Goal: Task Accomplishment & Management: Use online tool/utility

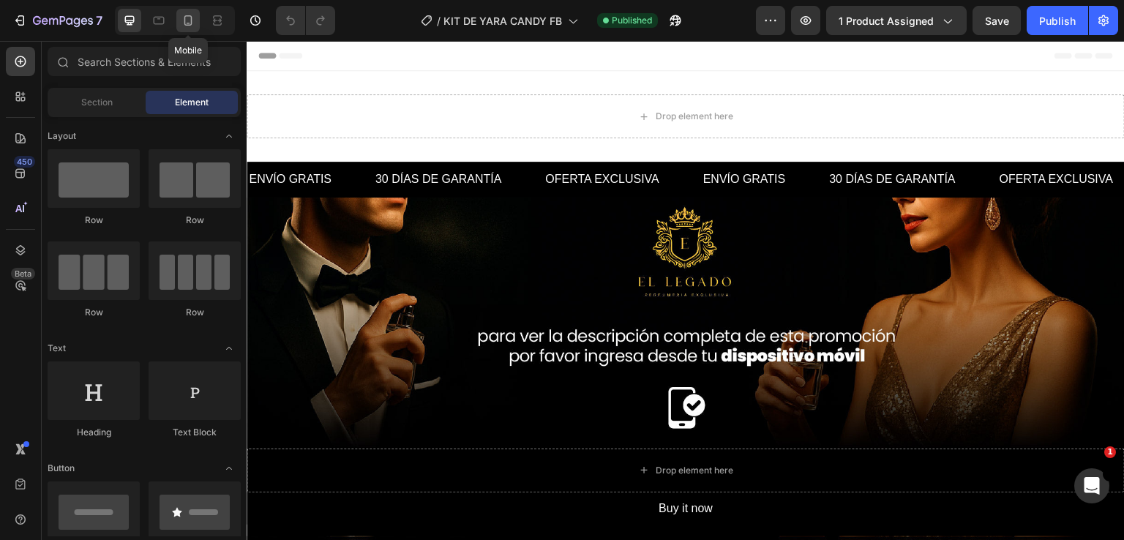
click at [194, 26] on icon at bounding box center [188, 20] width 15 height 15
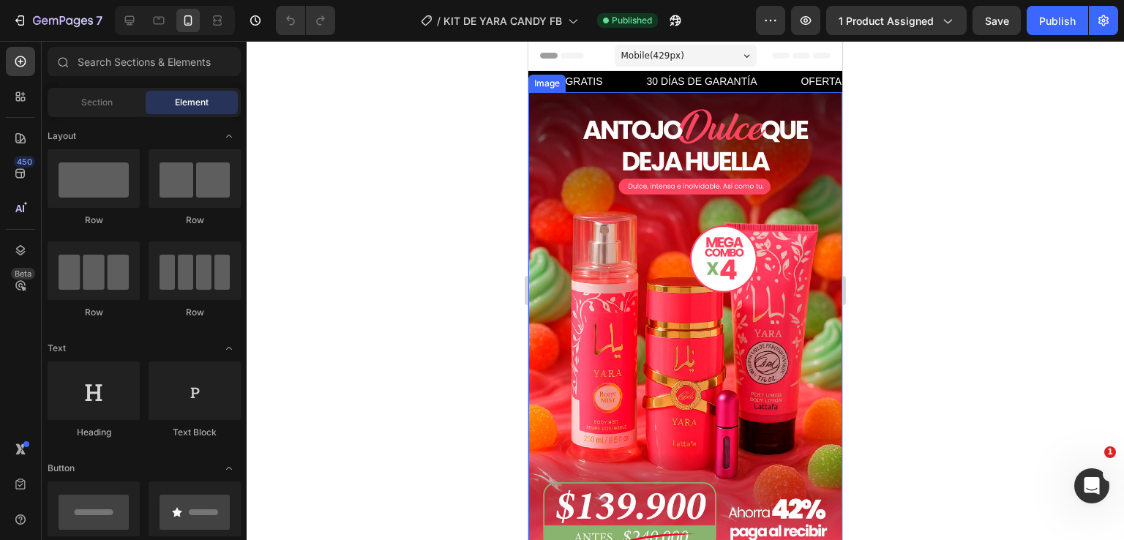
click at [673, 238] on img at bounding box center [685, 327] width 314 height 471
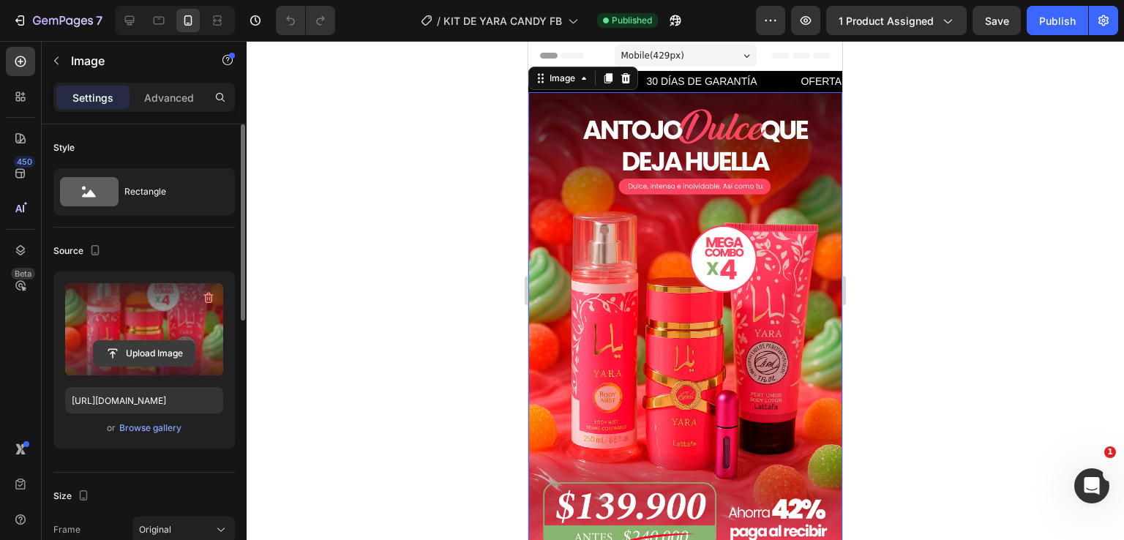
click at [132, 352] on input "file" at bounding box center [144, 353] width 101 height 25
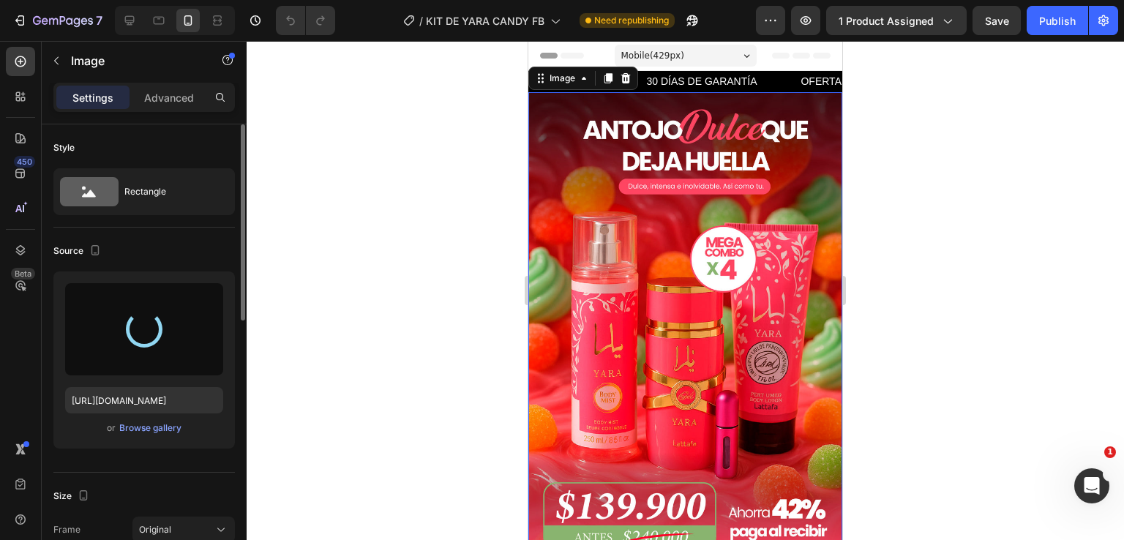
type input "[URL][DOMAIN_NAME]"
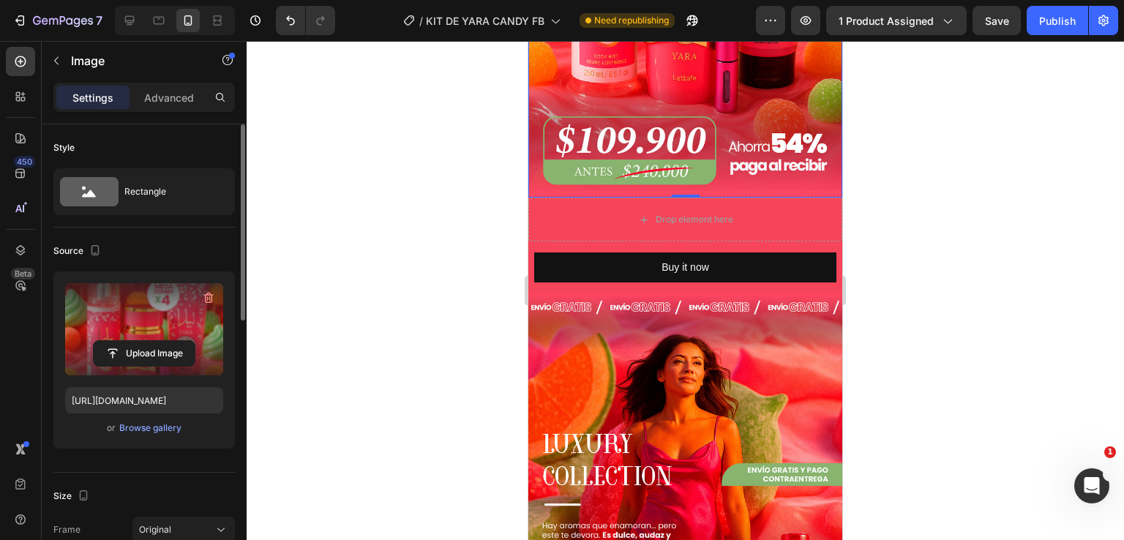
scroll to position [512, 0]
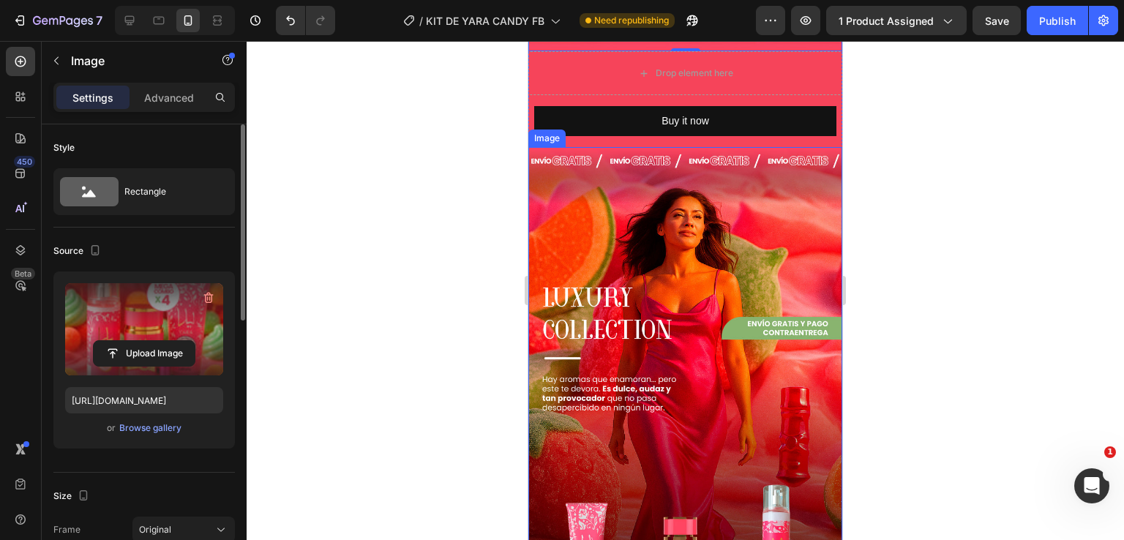
click at [632, 271] on img at bounding box center [685, 473] width 314 height 652
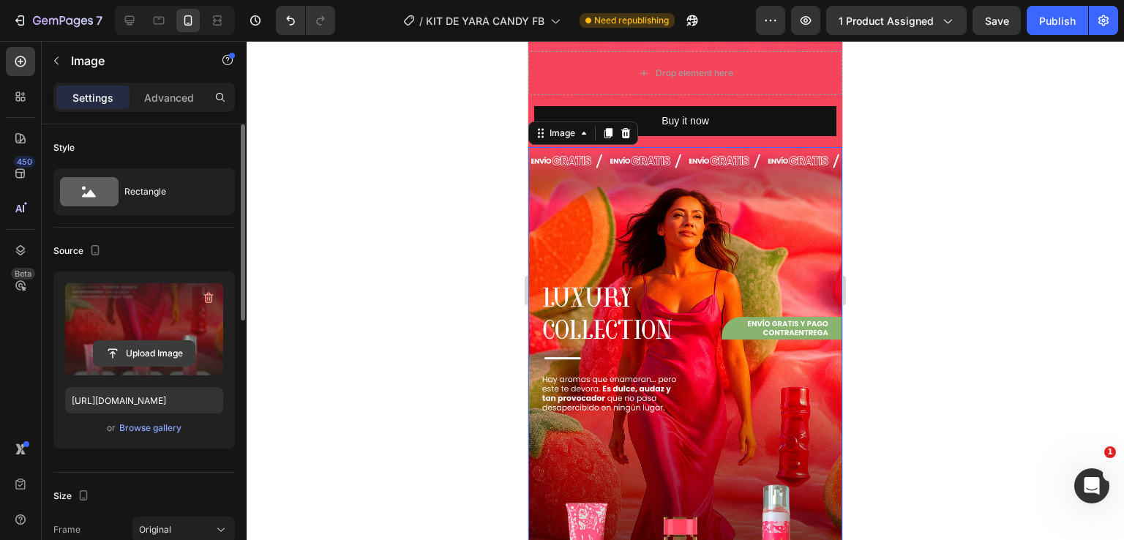
click at [155, 352] on input "file" at bounding box center [144, 353] width 101 height 25
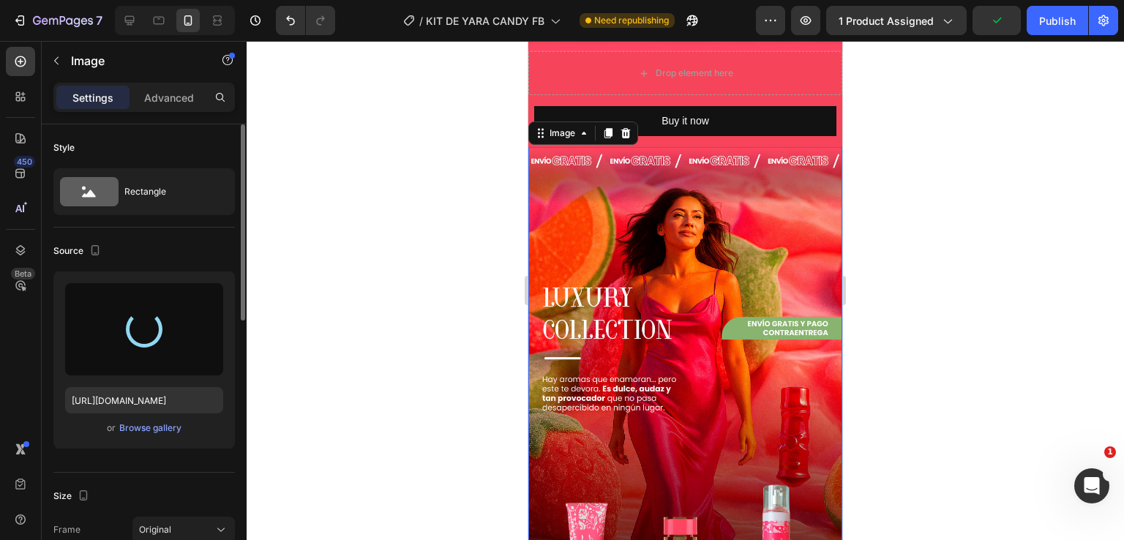
type input "[URL][DOMAIN_NAME]"
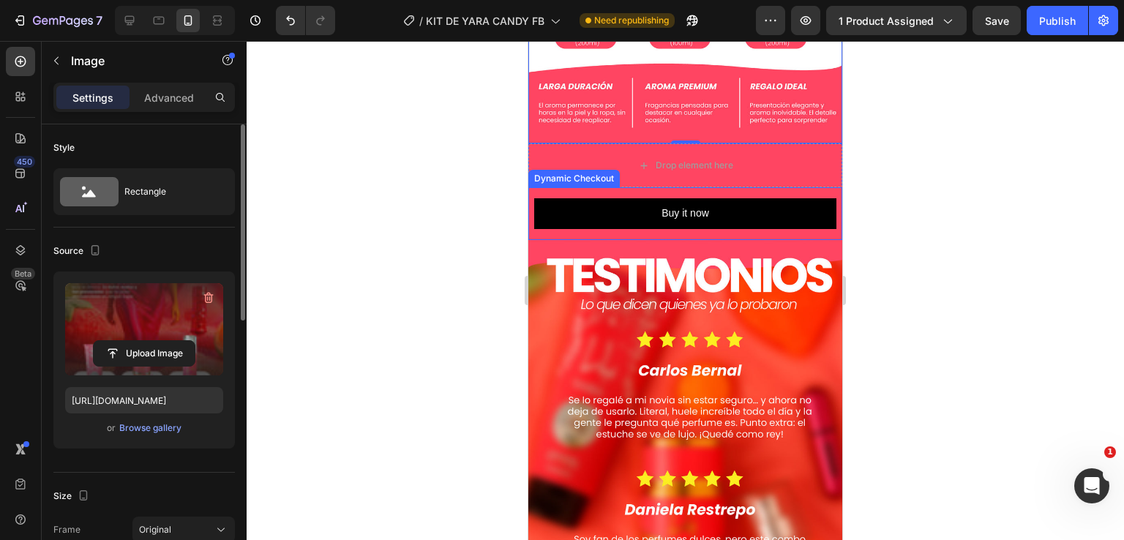
scroll to position [1171, 0]
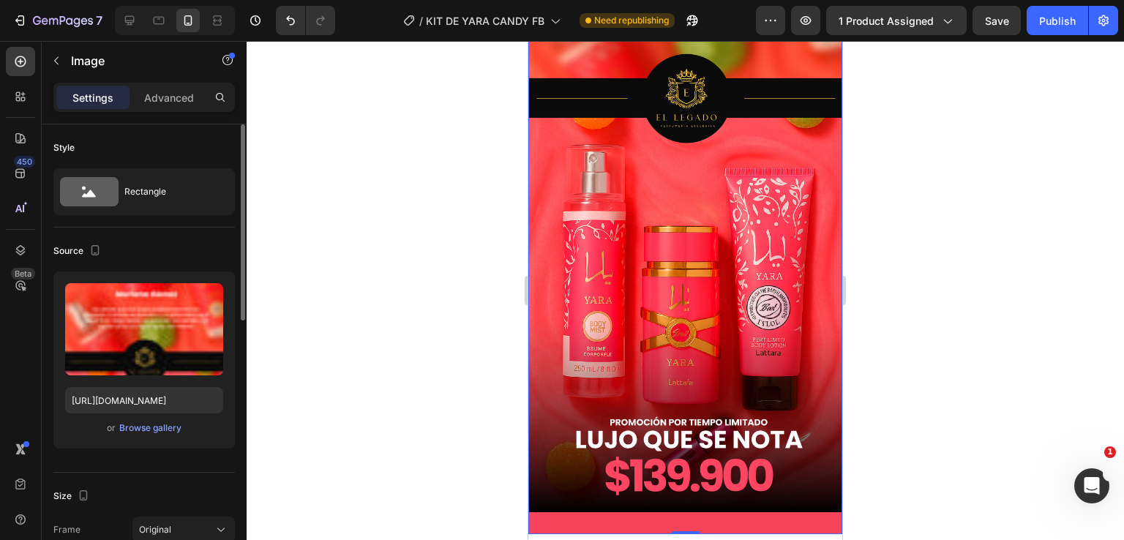
scroll to position [1902, 0]
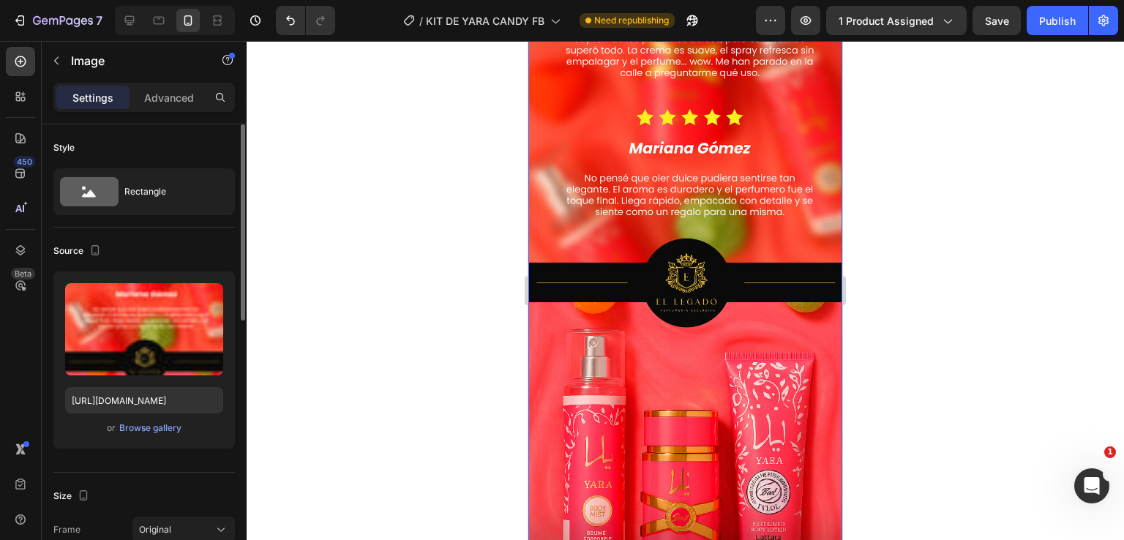
scroll to position [1609, 0]
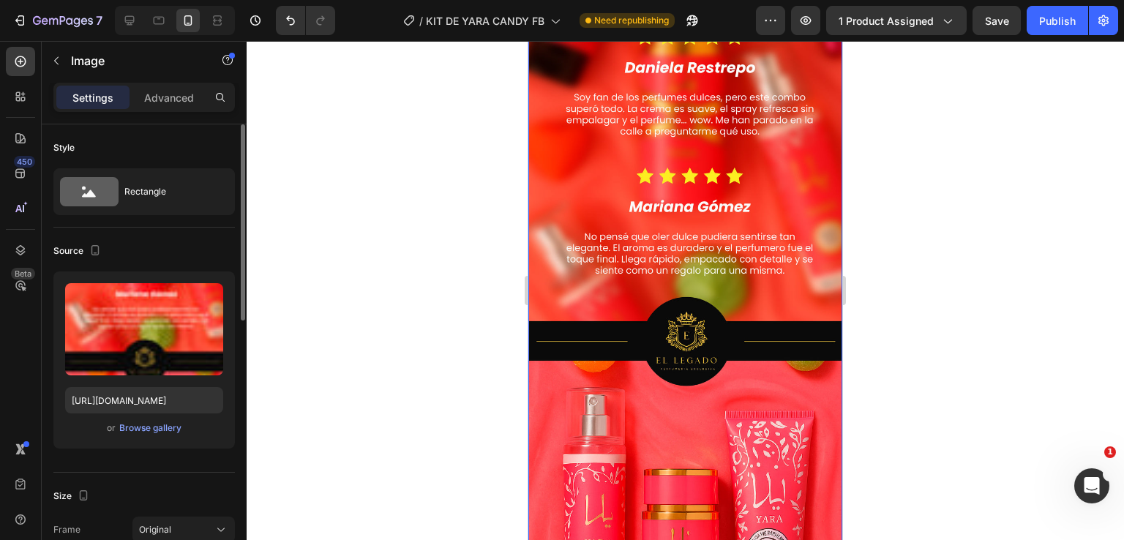
click at [691, 228] on img at bounding box center [685, 277] width 314 height 958
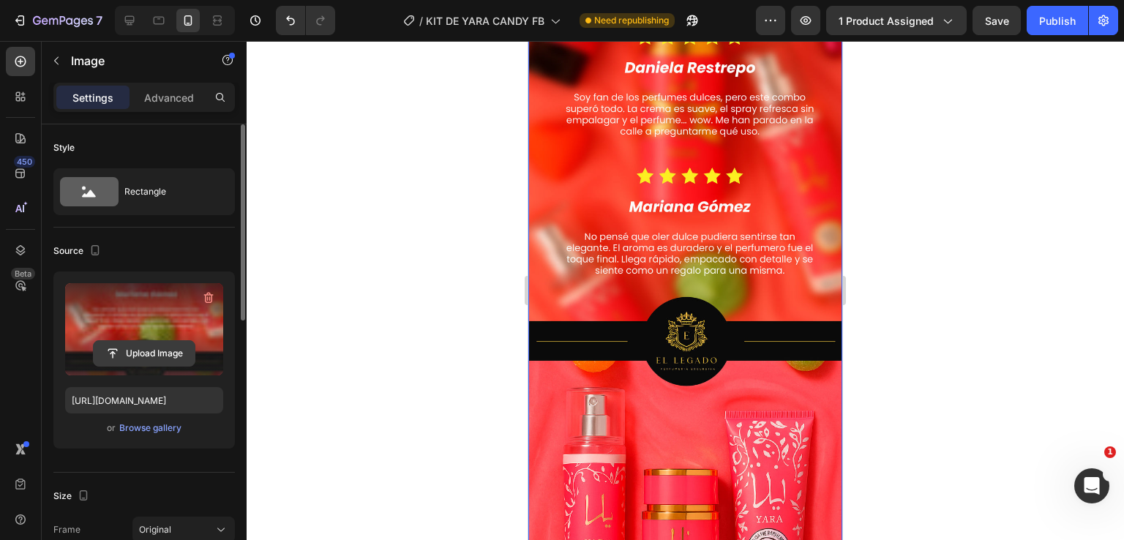
click at [181, 350] on input "file" at bounding box center [144, 353] width 101 height 25
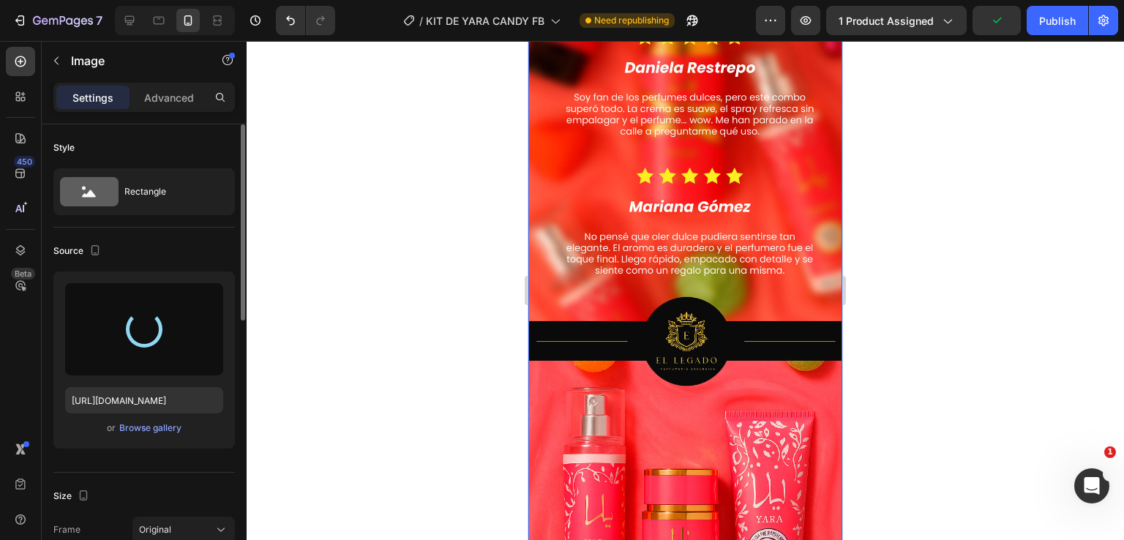
type input "[URL][DOMAIN_NAME]"
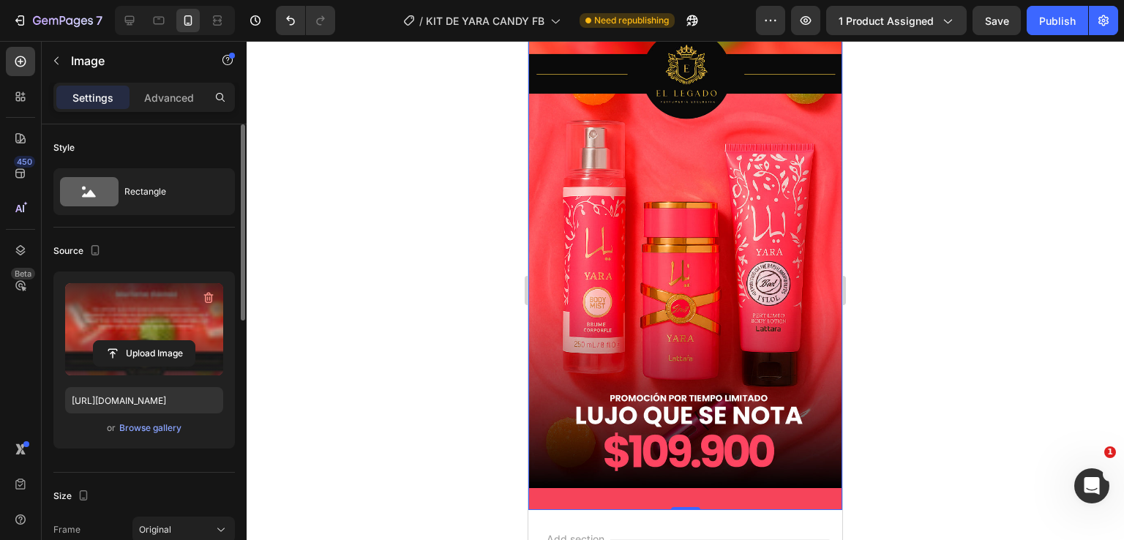
scroll to position [1902, 0]
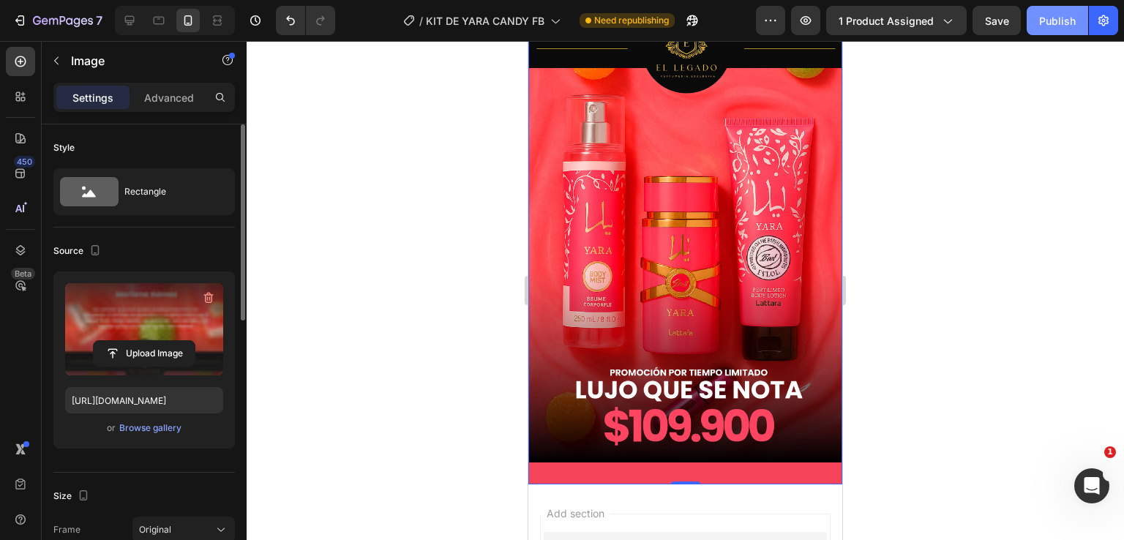
click at [1062, 23] on div "Publish" at bounding box center [1057, 20] width 37 height 15
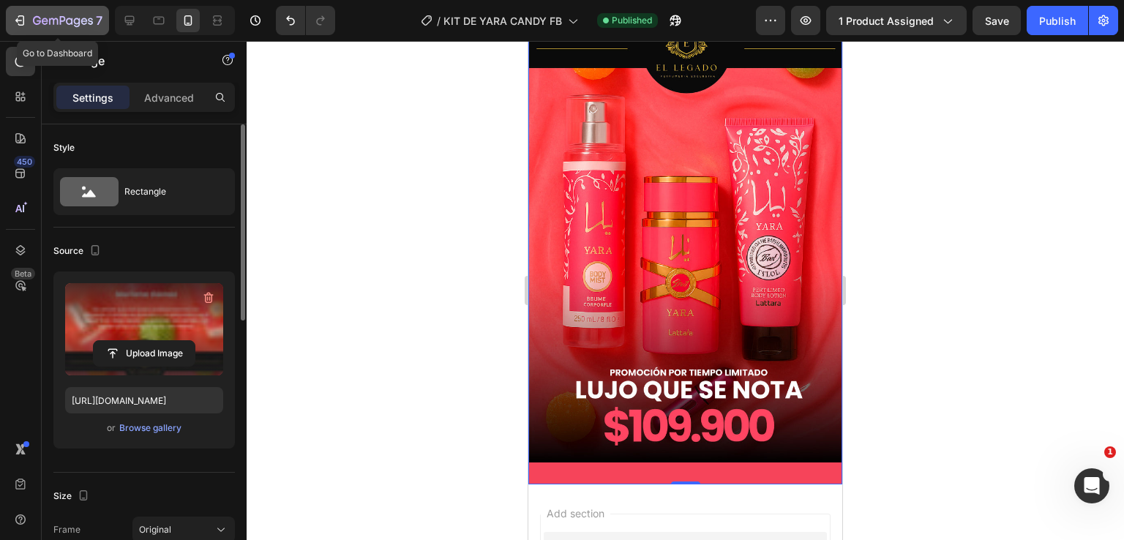
click at [23, 19] on icon "button" at bounding box center [19, 20] width 15 height 15
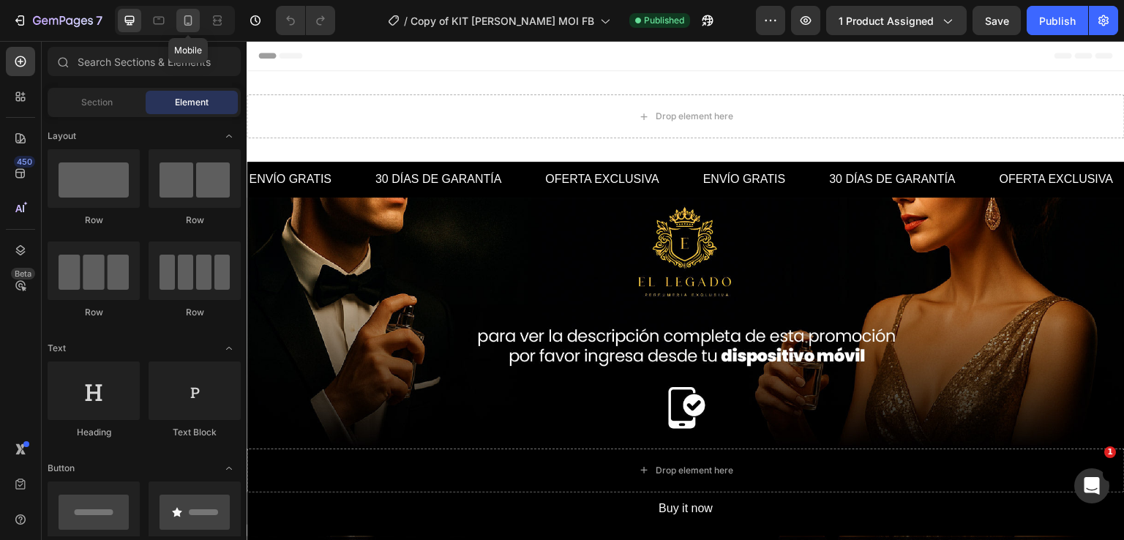
click at [193, 21] on icon at bounding box center [188, 20] width 15 height 15
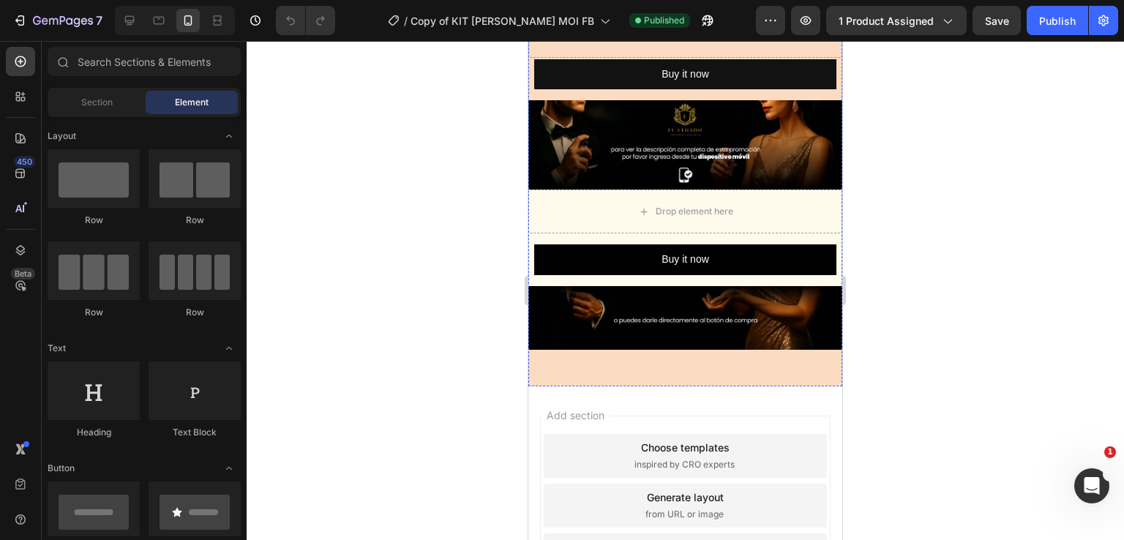
scroll to position [219, 0]
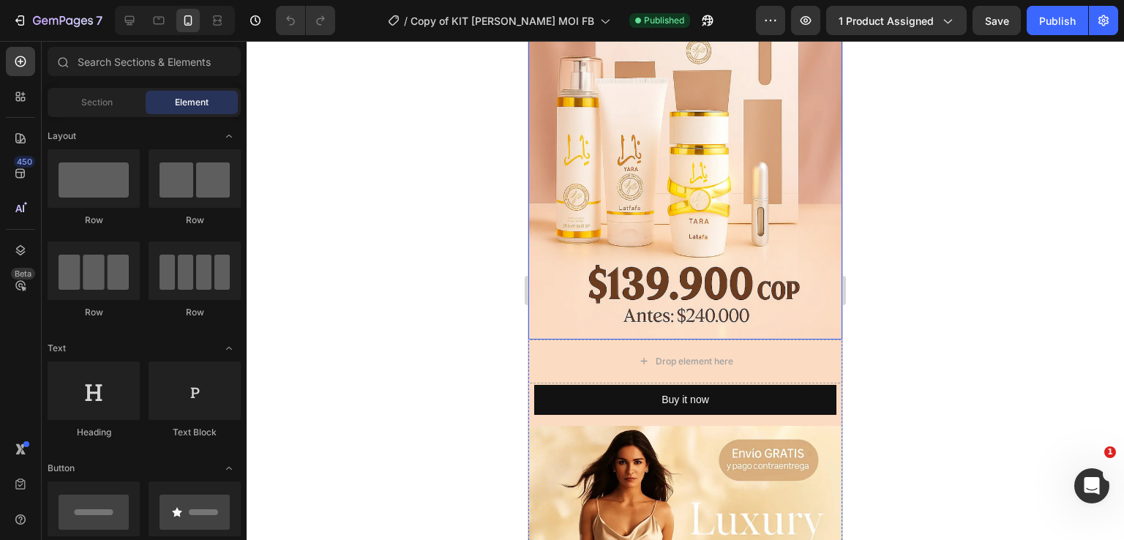
click at [712, 143] on img at bounding box center [685, 106] width 314 height 466
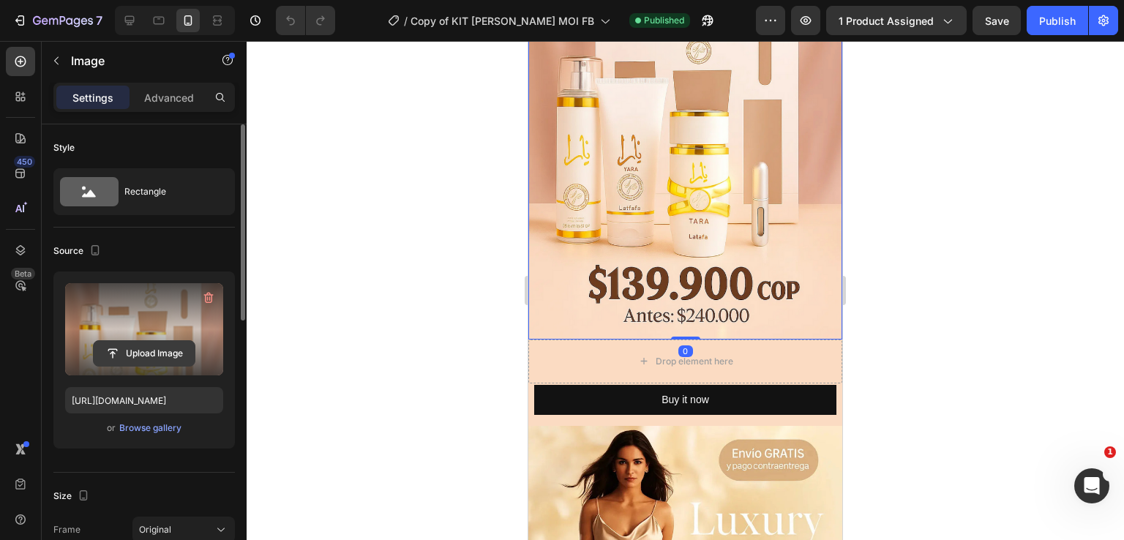
click at [124, 355] on input "file" at bounding box center [144, 353] width 101 height 25
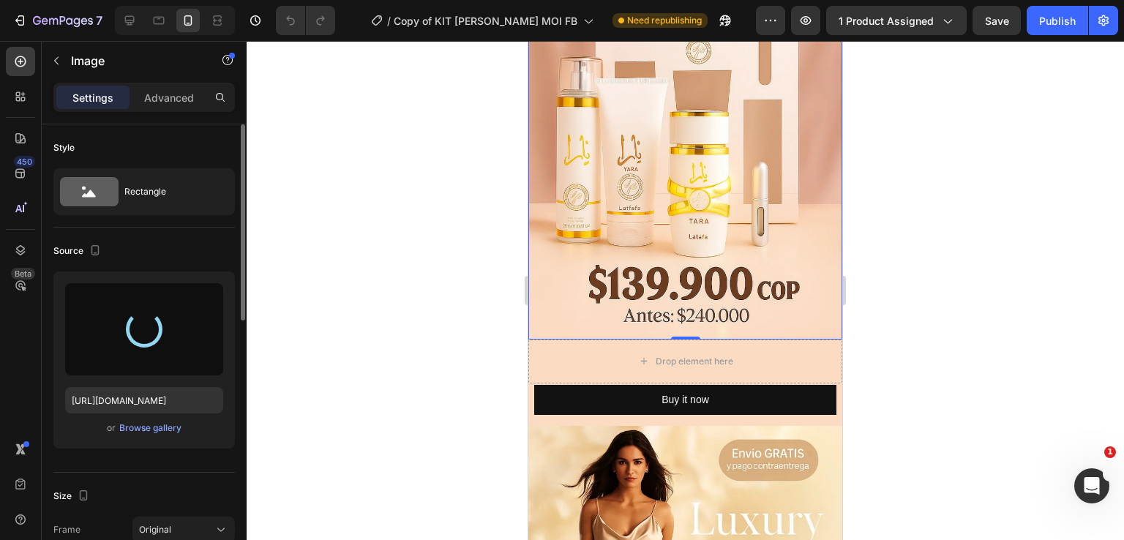
type input "https://cdn.shopify.com/s/files/1/0696/6050/8312/files/gempages_554449087810766…"
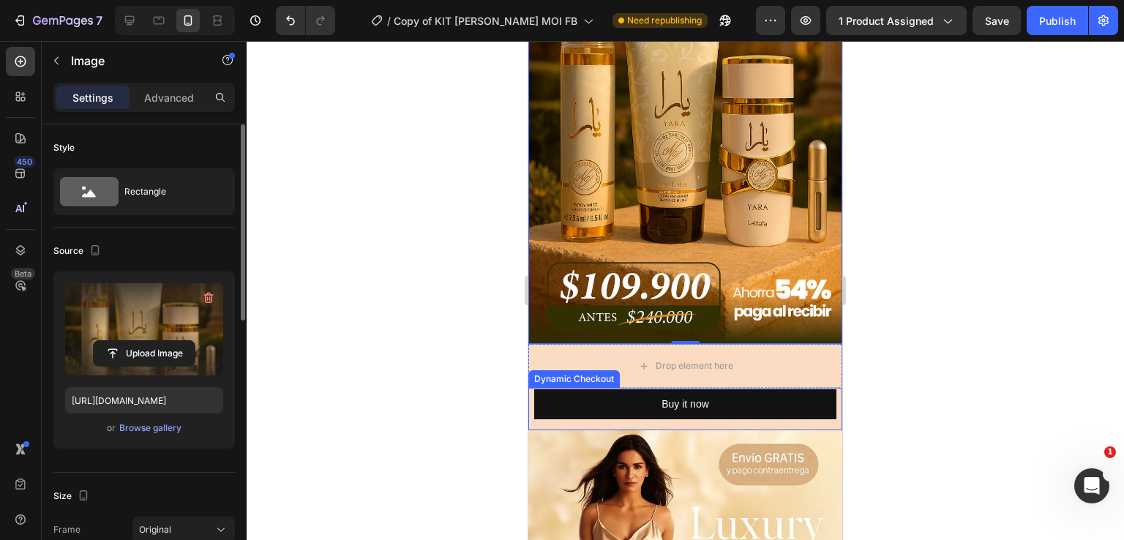
click at [533, 406] on div "Buy it now Dynamic Checkout" at bounding box center [685, 409] width 314 height 42
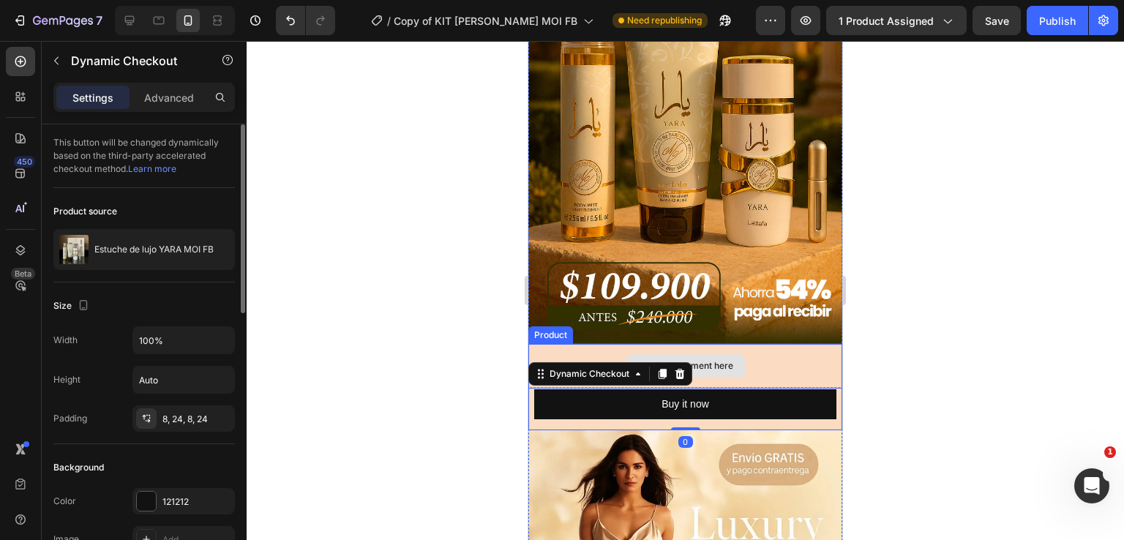
click at [540, 344] on div "Drop element here" at bounding box center [685, 366] width 314 height 44
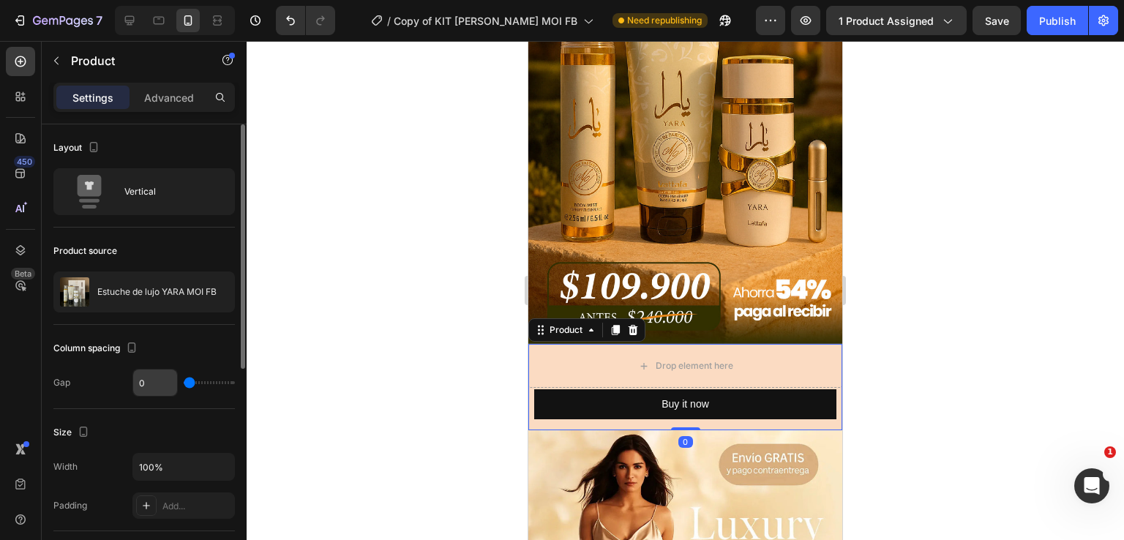
scroll to position [146, 0]
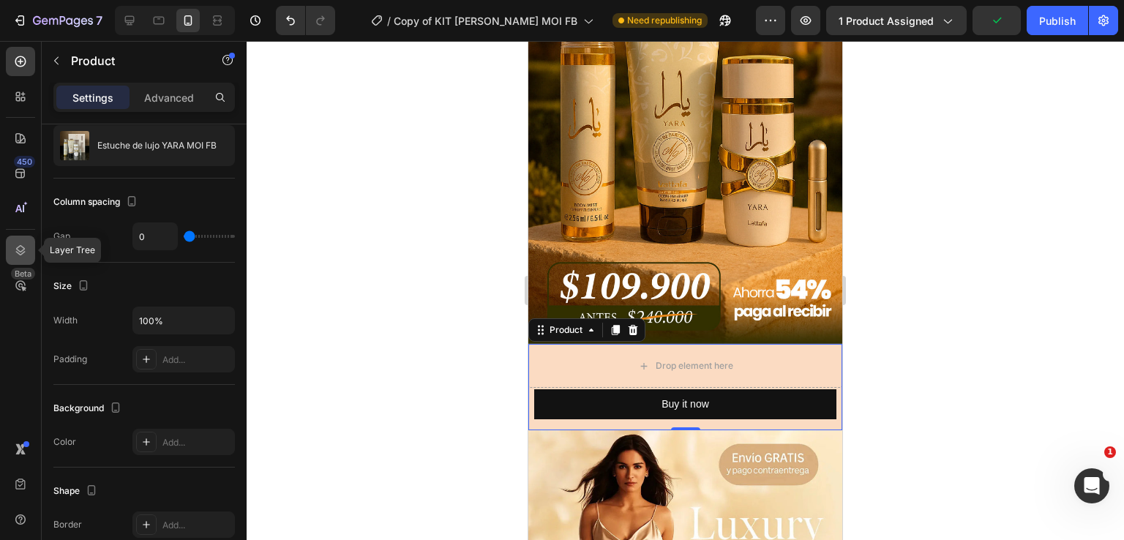
click at [20, 259] on div at bounding box center [20, 250] width 29 height 29
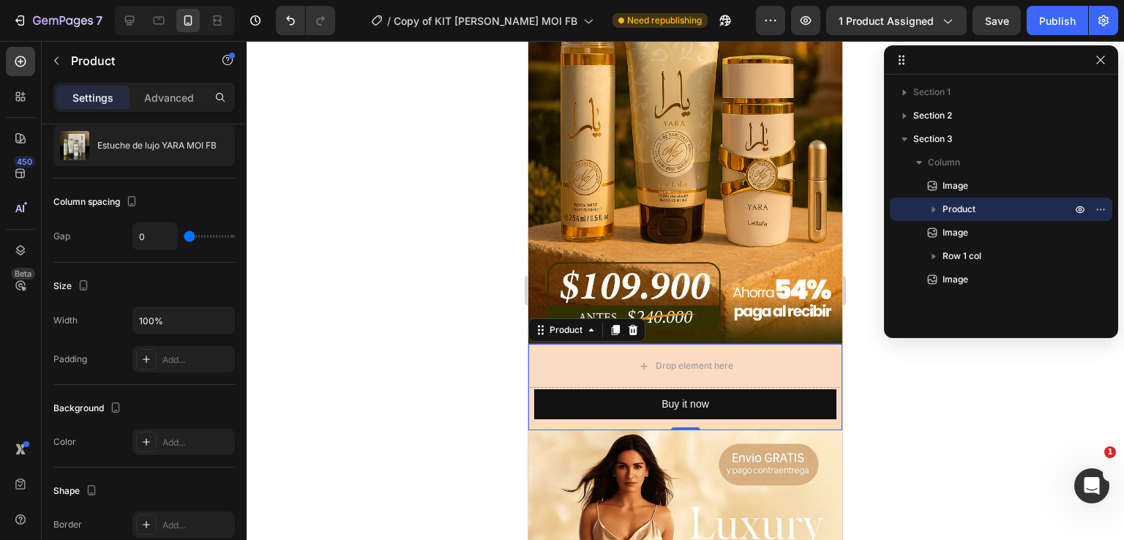
click at [952, 213] on span "Product" at bounding box center [958, 209] width 33 height 15
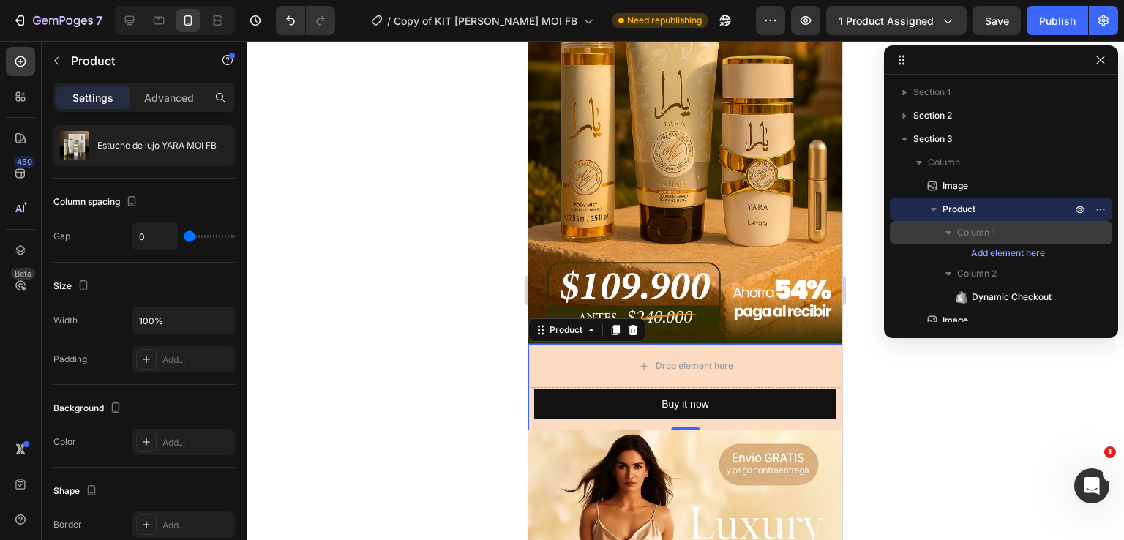
scroll to position [56, 0]
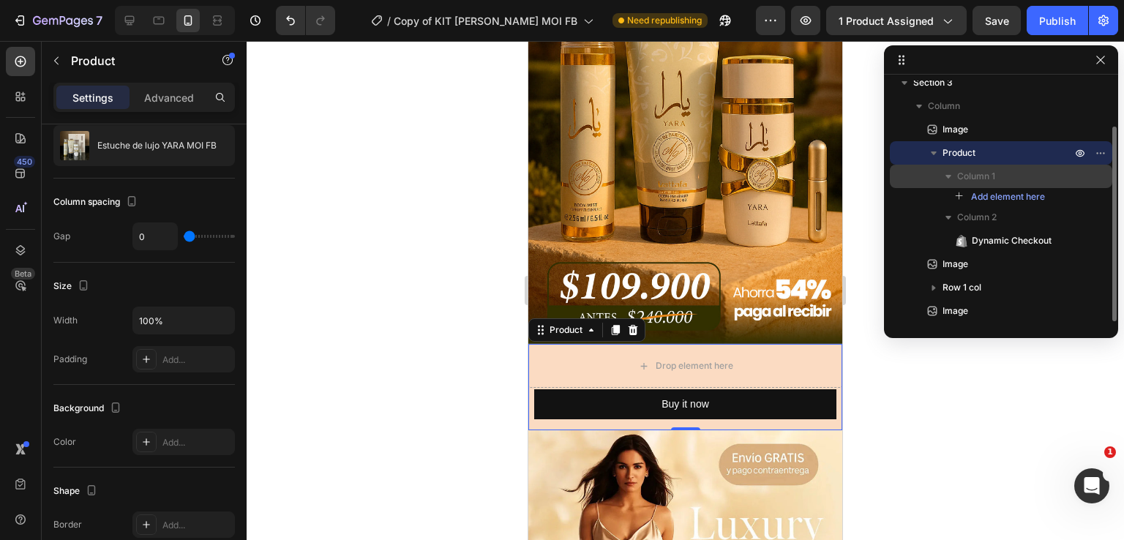
click at [958, 173] on span "Column 1" at bounding box center [976, 176] width 38 height 15
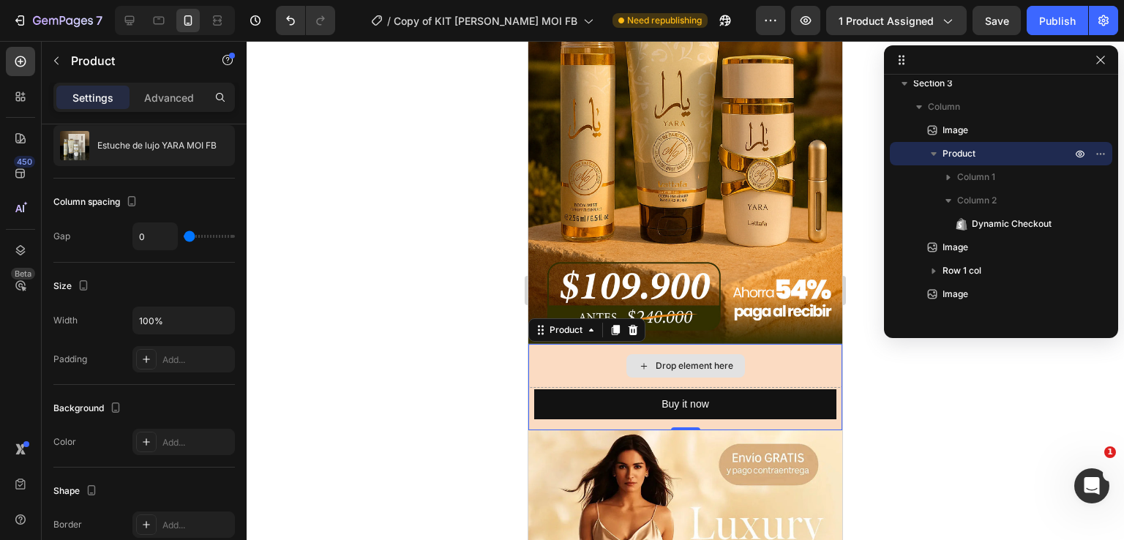
click at [537, 345] on div "Drop element here" at bounding box center [685, 366] width 314 height 44
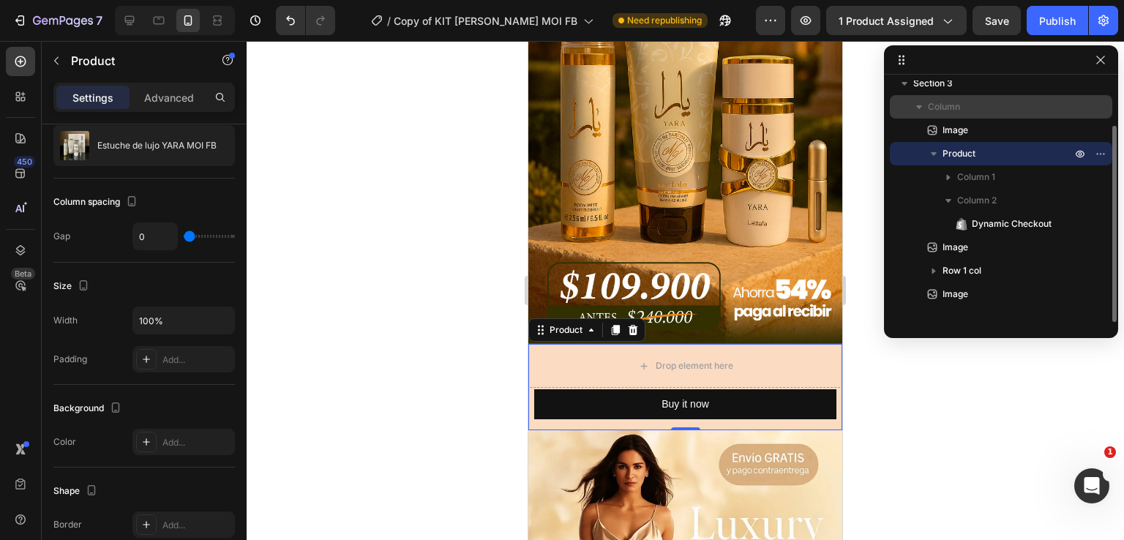
click at [972, 102] on p "Column" at bounding box center [1001, 106] width 146 height 15
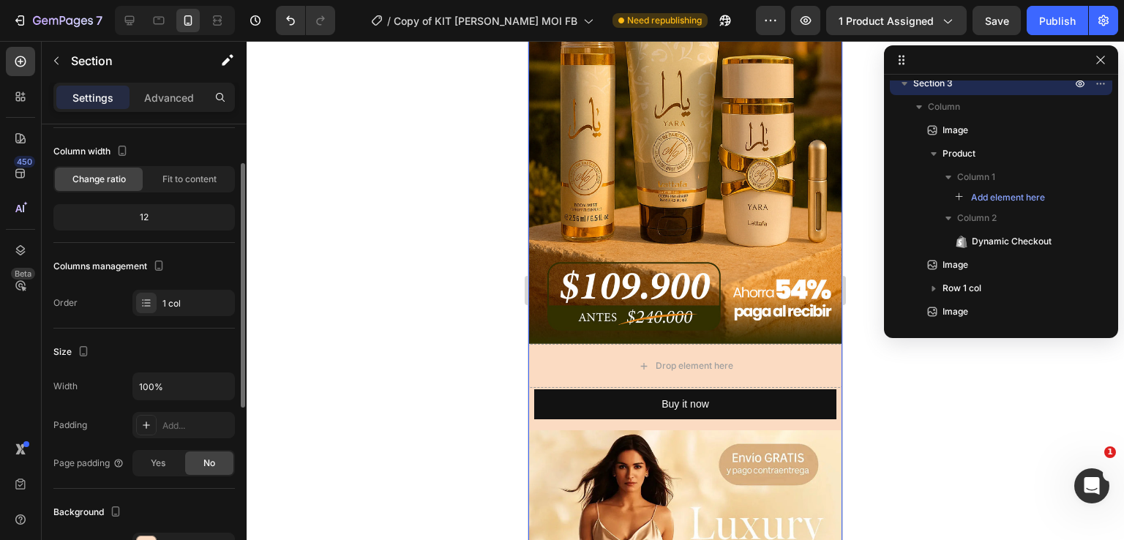
scroll to position [219, 0]
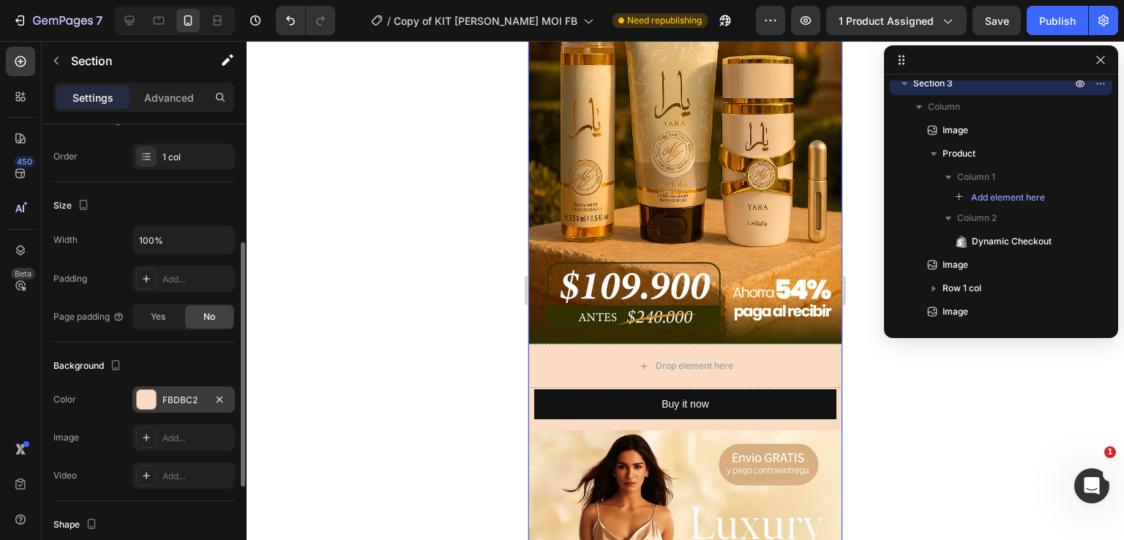
click at [139, 402] on div at bounding box center [146, 399] width 19 height 19
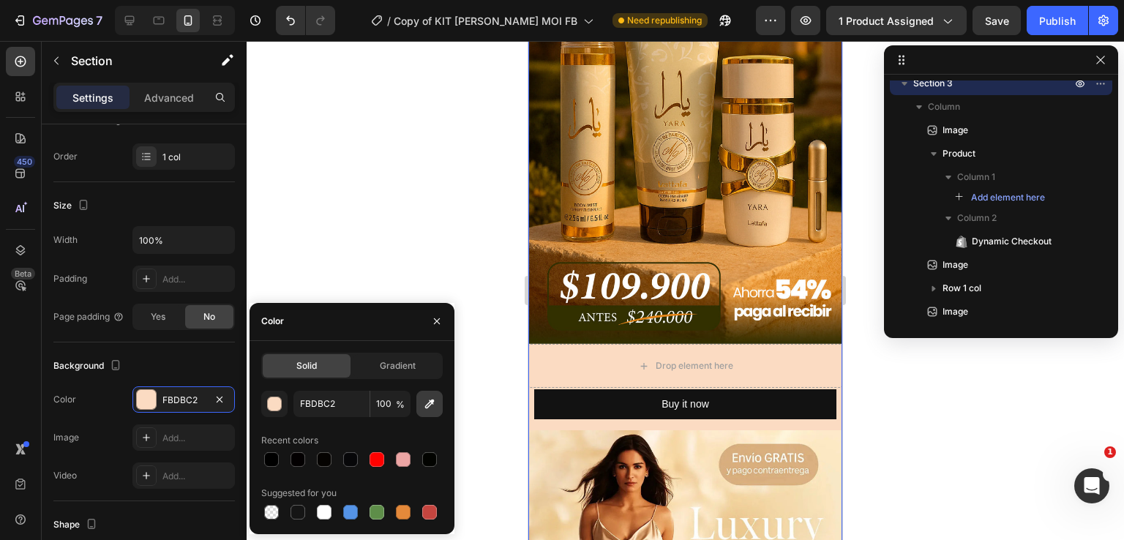
click at [427, 407] on icon "button" at bounding box center [429, 404] width 15 height 15
type input "302E04"
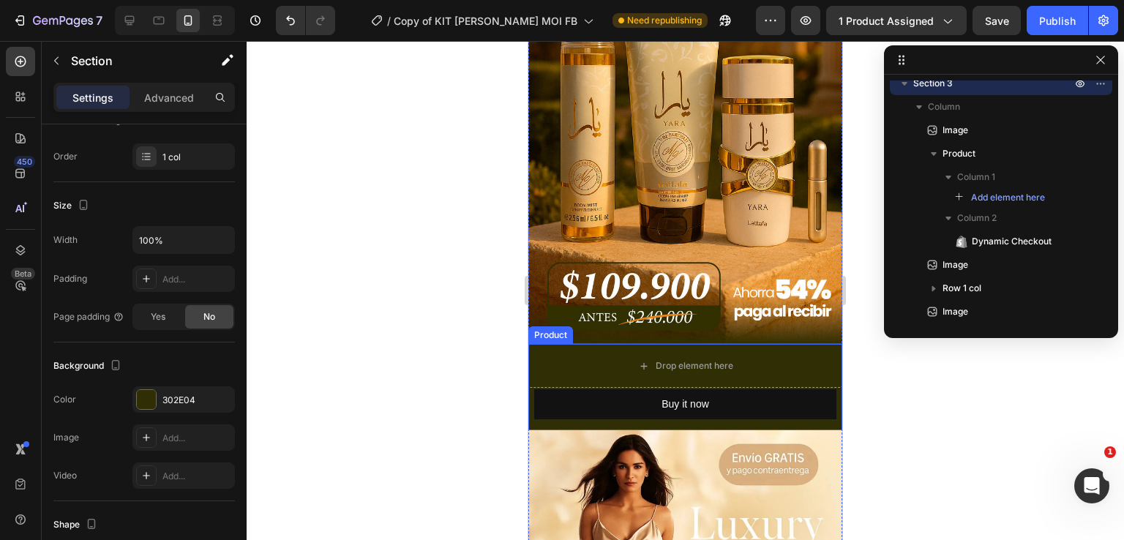
click at [478, 286] on div at bounding box center [685, 290] width 877 height 499
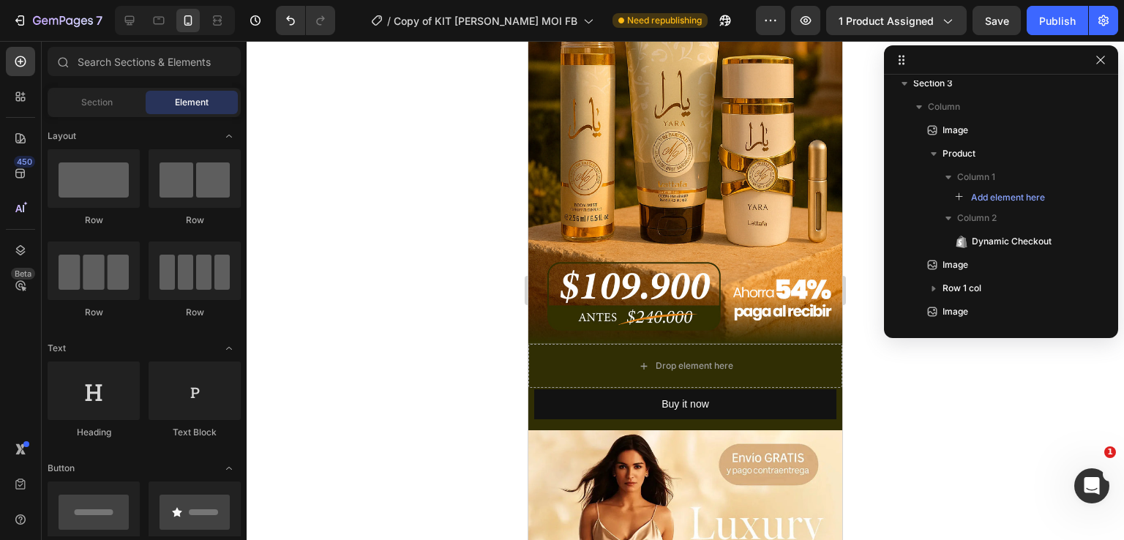
click at [932, 400] on div at bounding box center [685, 290] width 877 height 499
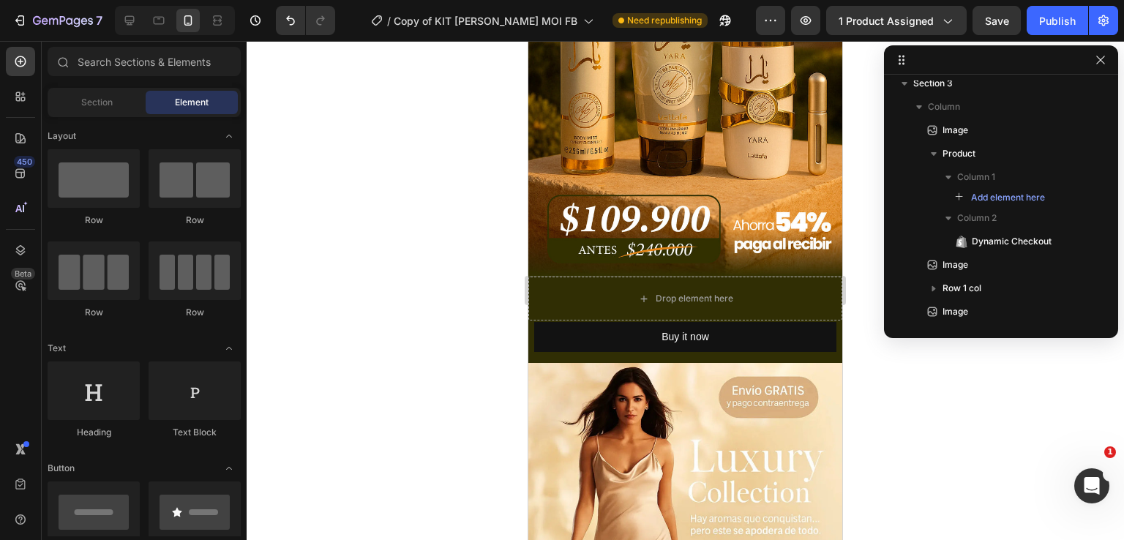
scroll to position [366, 0]
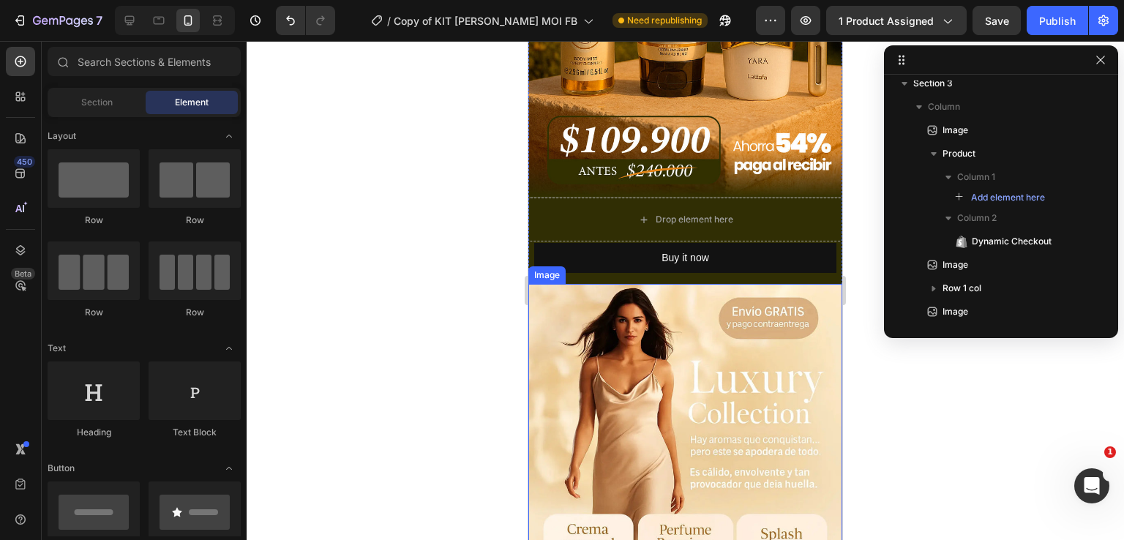
click at [660, 372] on img at bounding box center [685, 523] width 314 height 478
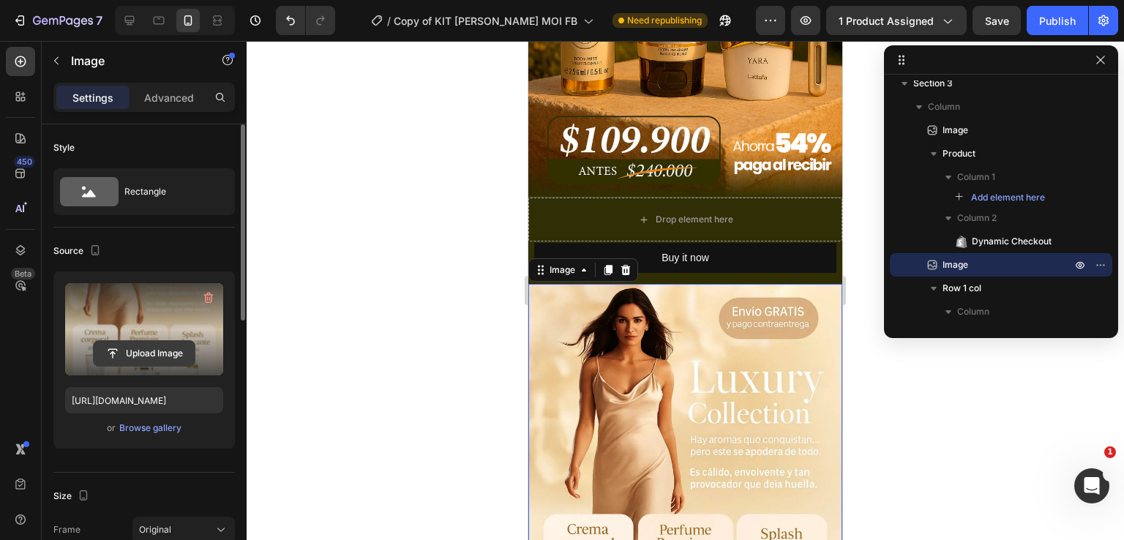
click at [120, 355] on input "file" at bounding box center [144, 353] width 101 height 25
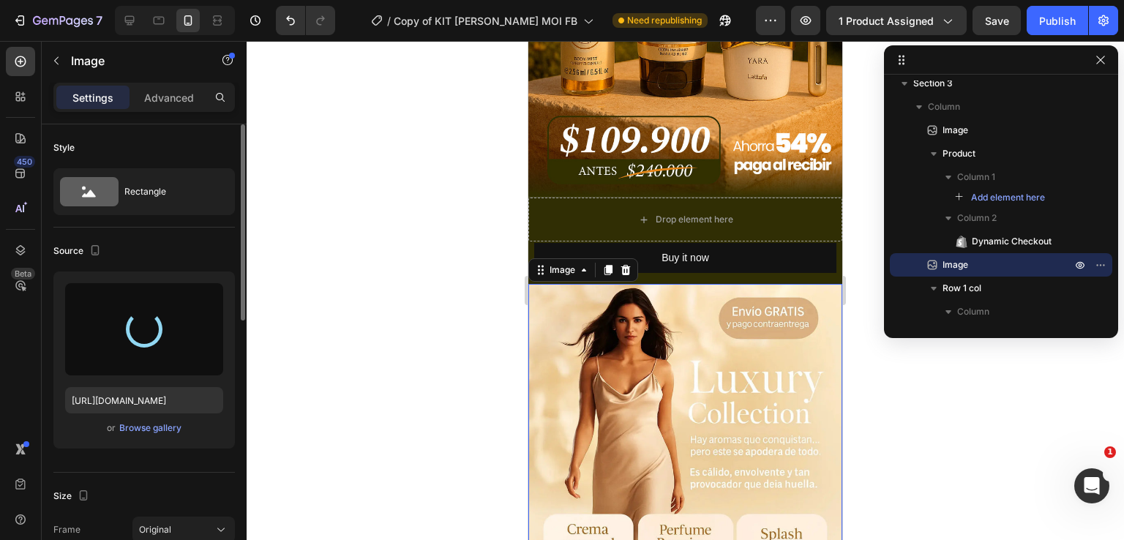
type input "https://cdn.shopify.com/s/files/1/0696/6050/8312/files/gempages_554449087810766…"
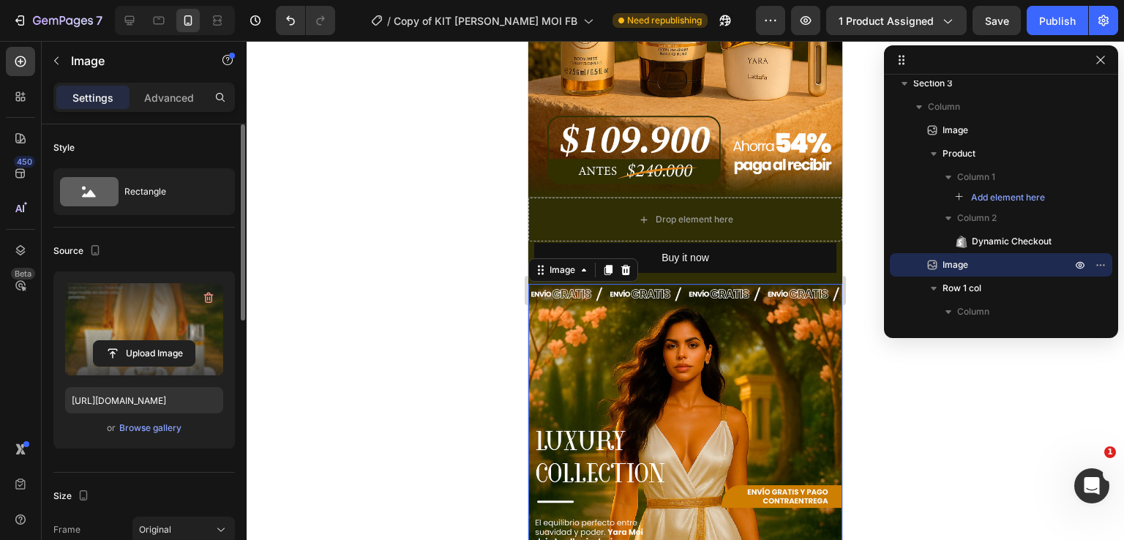
click at [452, 208] on div at bounding box center [685, 290] width 877 height 499
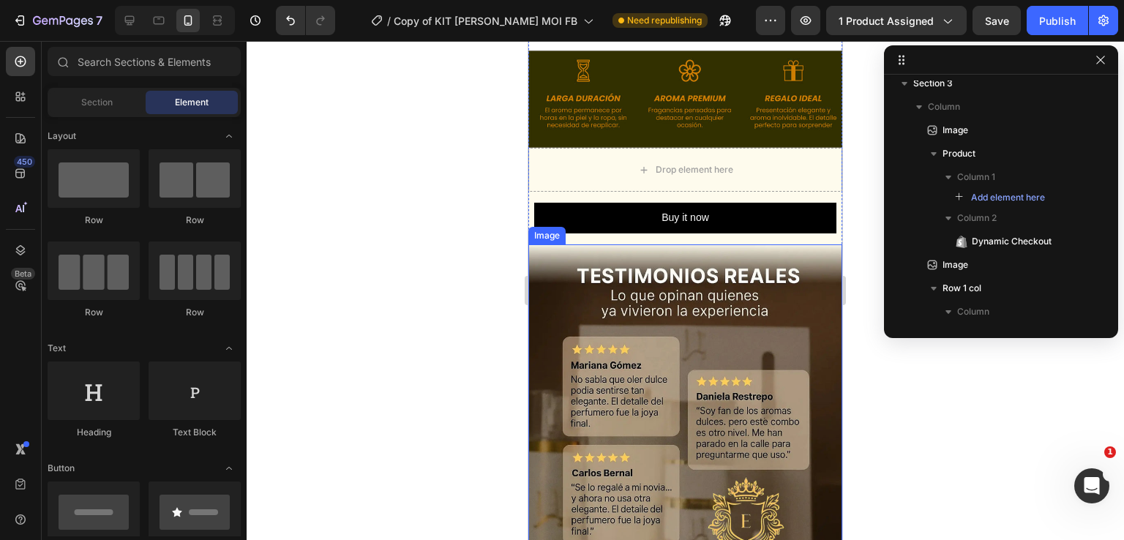
scroll to position [1171, 0]
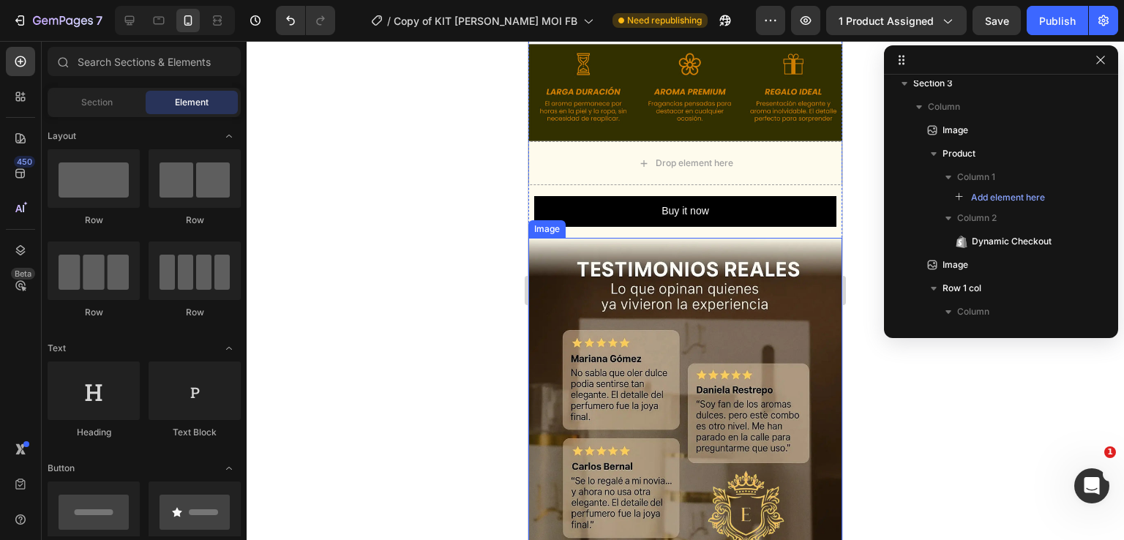
click at [626, 337] on img at bounding box center [685, 472] width 314 height 468
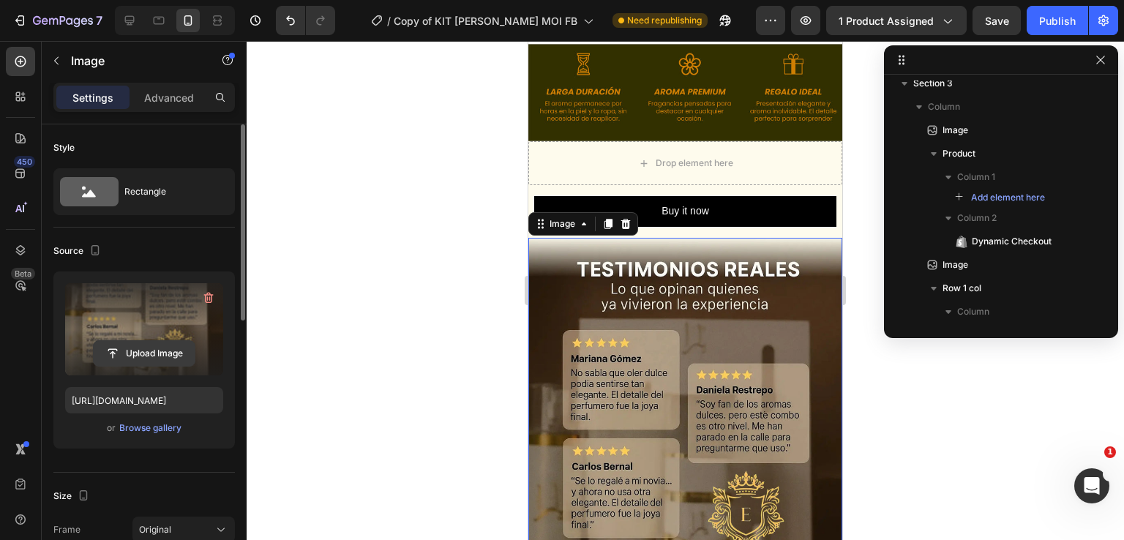
click at [134, 345] on input "file" at bounding box center [144, 353] width 101 height 25
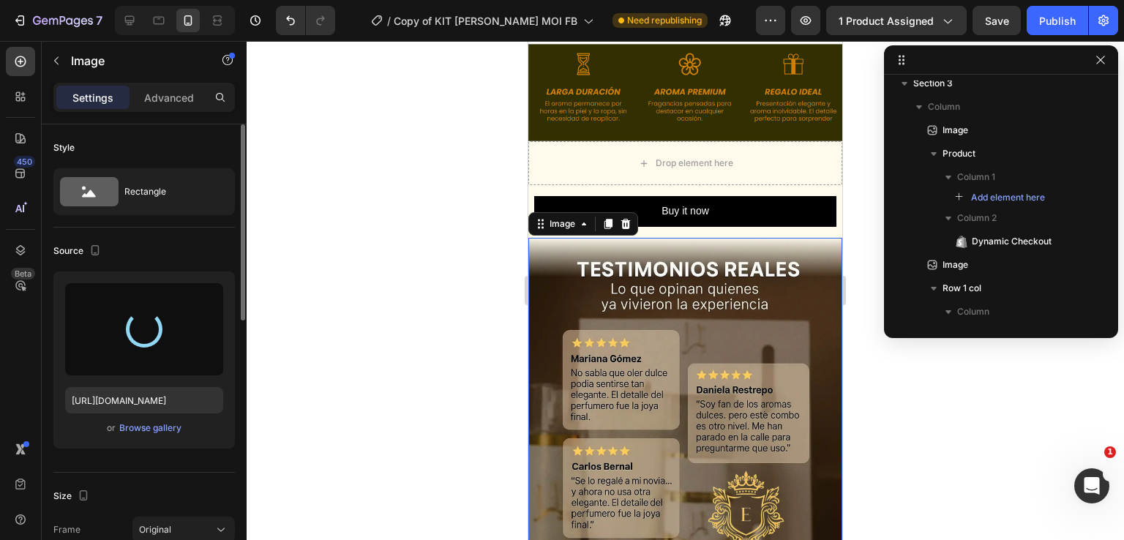
type input "https://cdn.shopify.com/s/files/1/0696/6050/8312/files/gempages_554449087810766…"
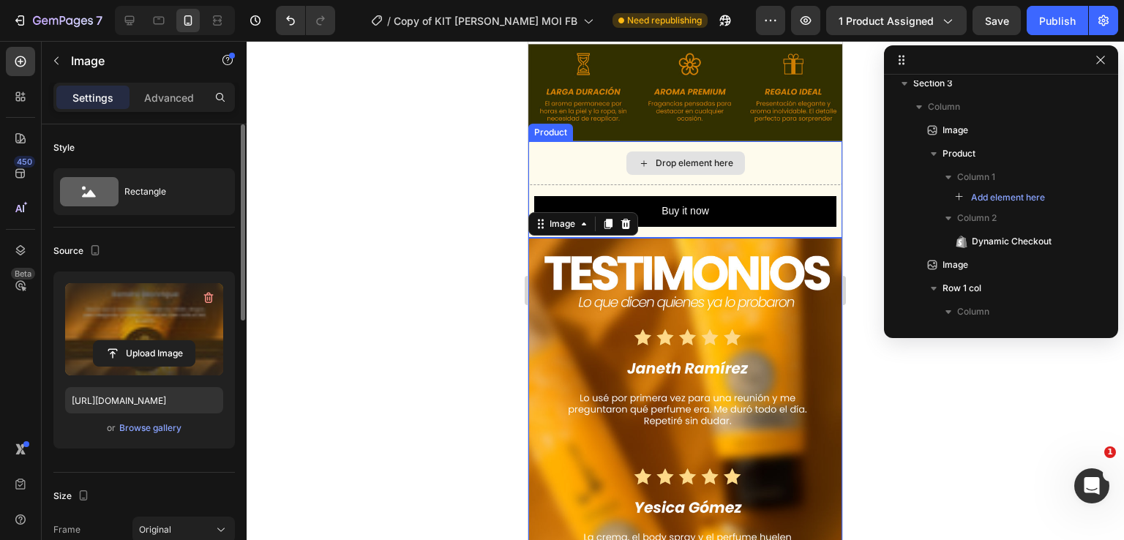
click at [556, 141] on div "Drop element here" at bounding box center [685, 163] width 314 height 44
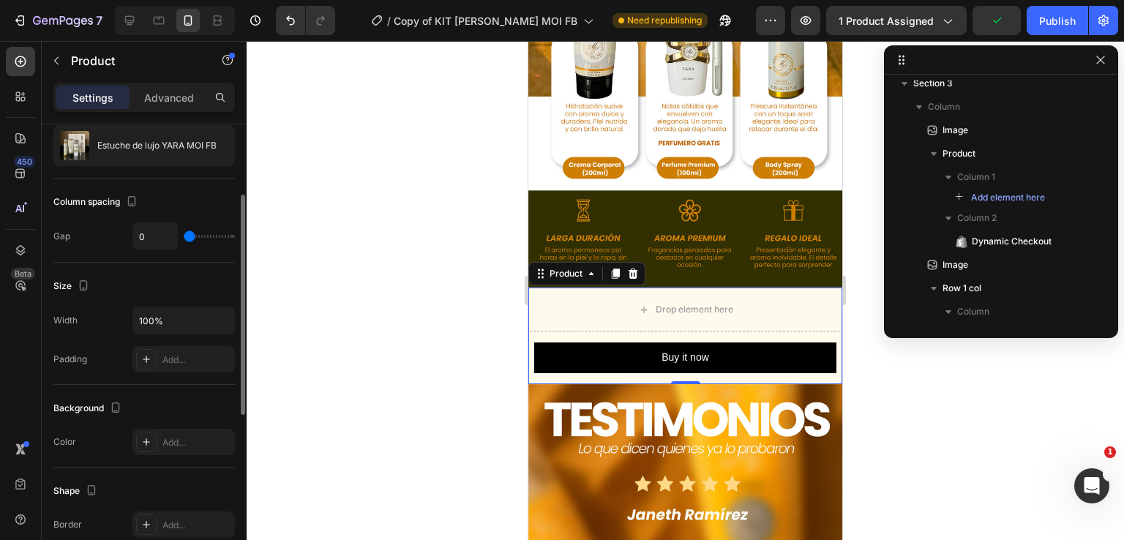
scroll to position [219, 0]
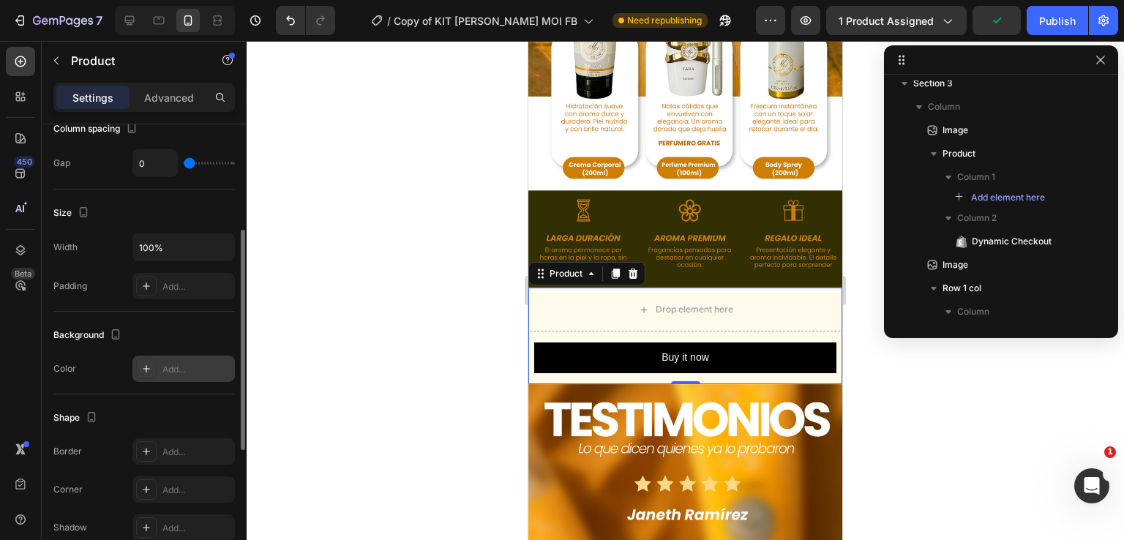
click at [142, 367] on icon at bounding box center [146, 369] width 12 height 12
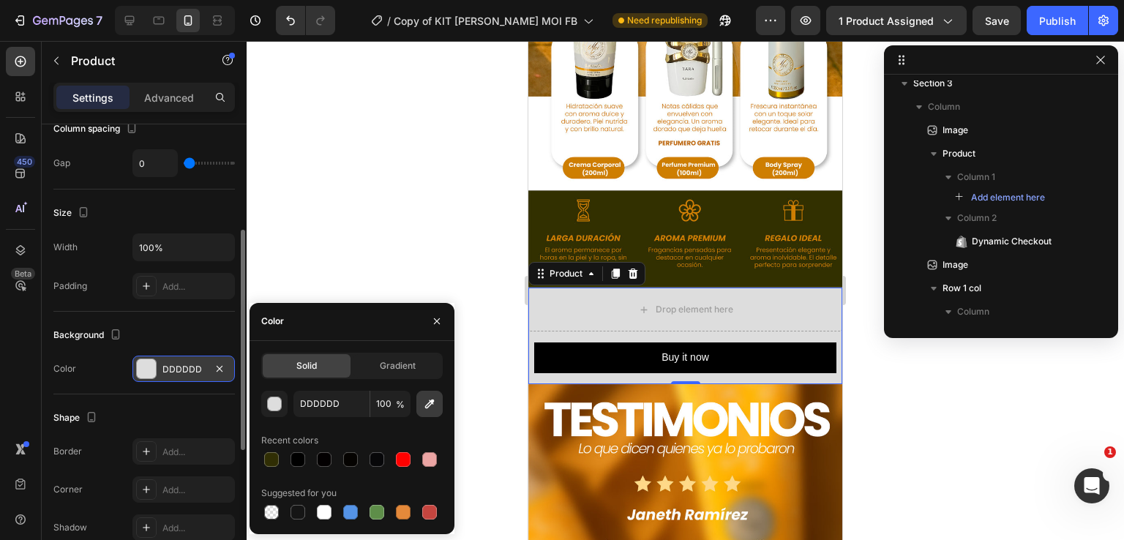
click at [424, 404] on icon "button" at bounding box center [429, 404] width 15 height 15
type input "313001"
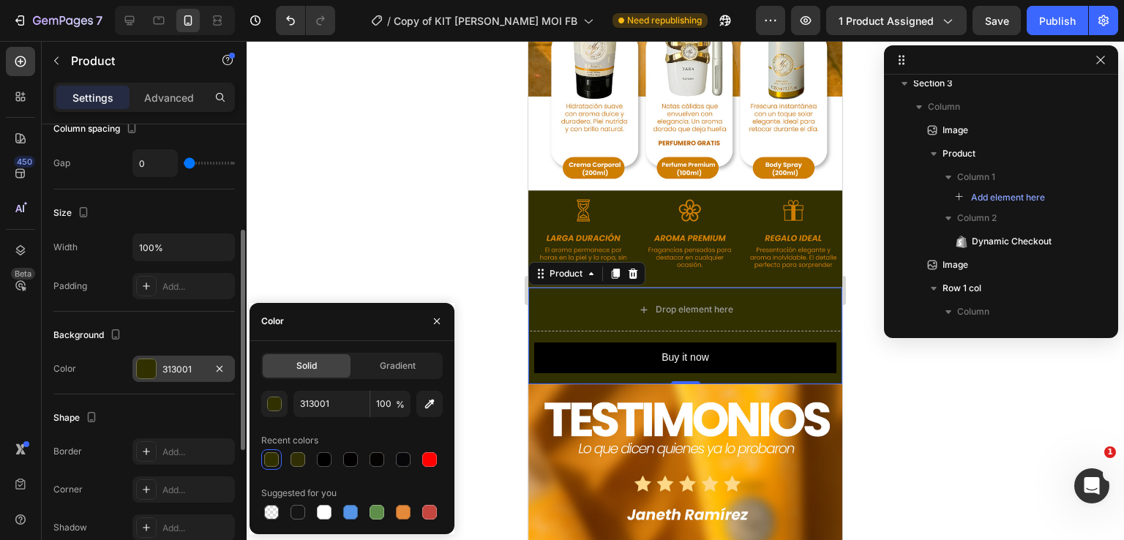
click at [407, 181] on div at bounding box center [685, 290] width 877 height 499
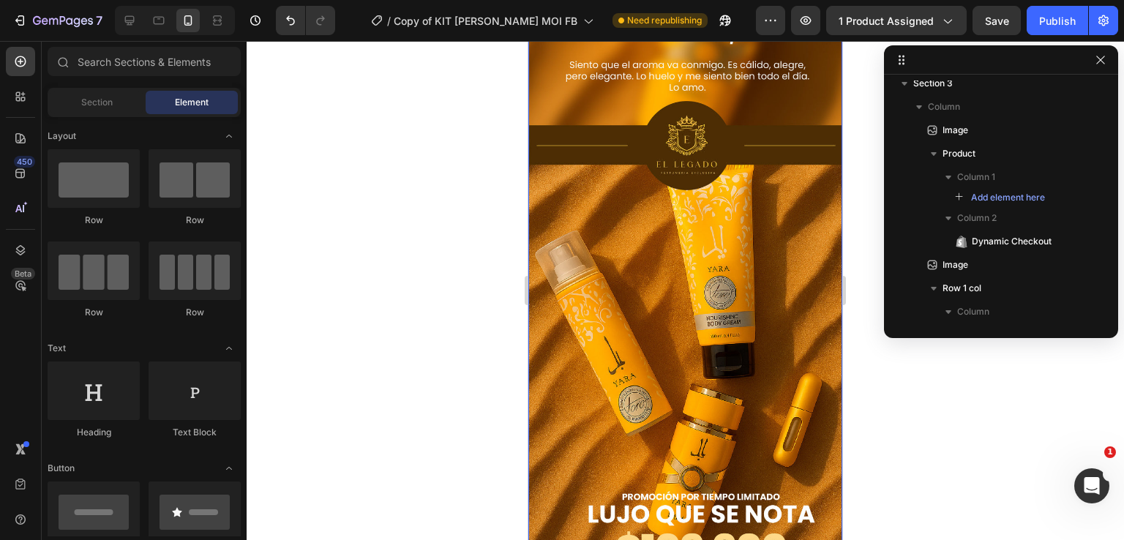
scroll to position [1902, 0]
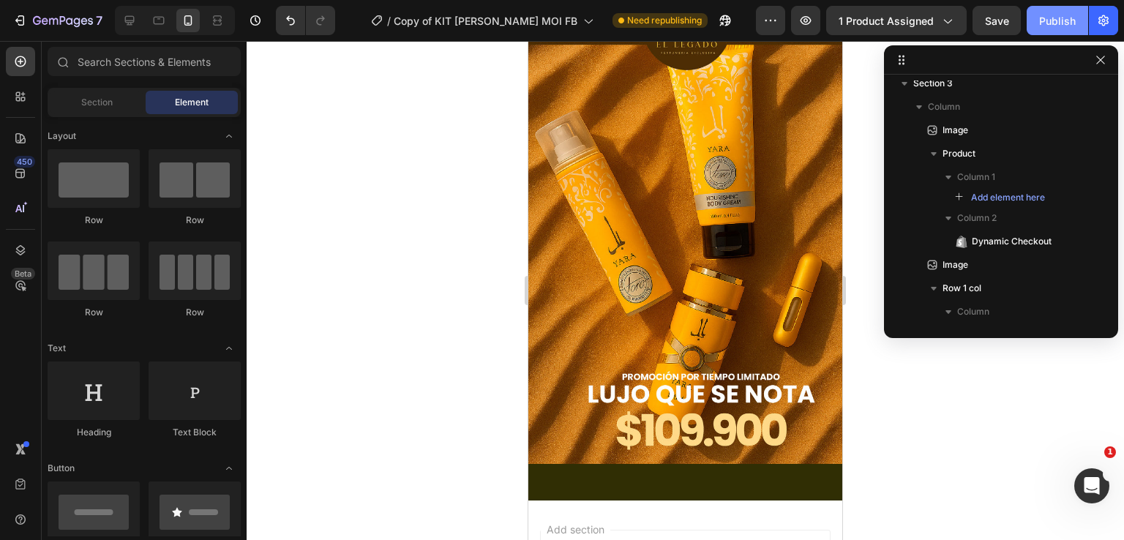
click at [1059, 26] on div "Publish" at bounding box center [1057, 20] width 37 height 15
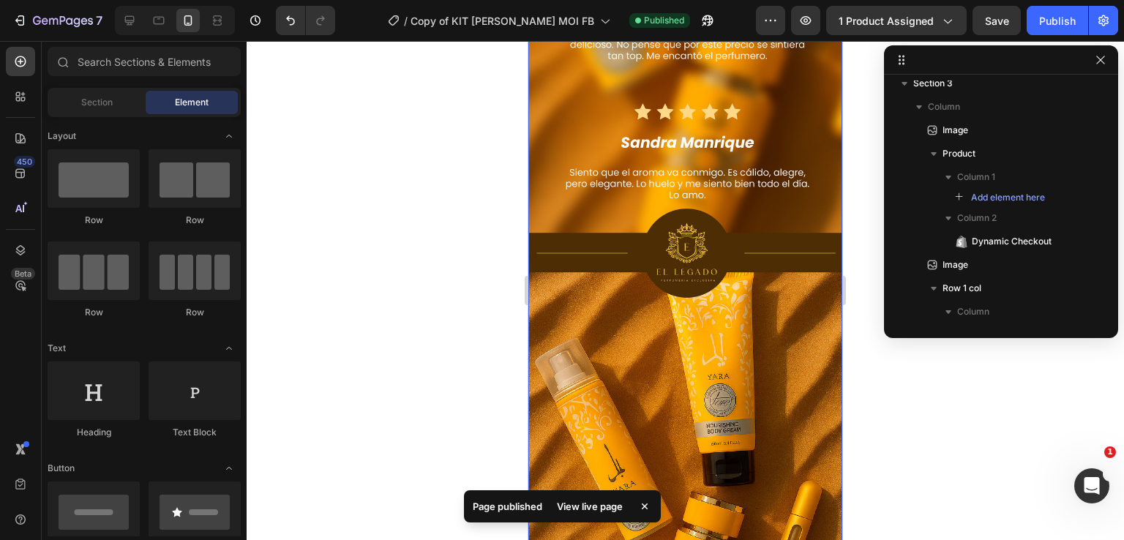
scroll to position [1683, 0]
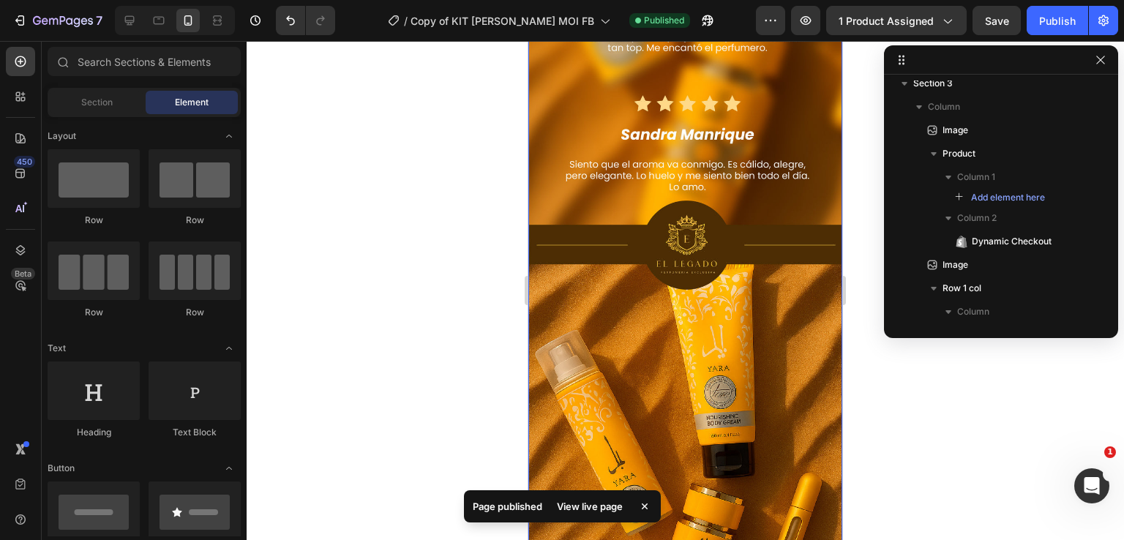
click at [677, 289] on img at bounding box center [685, 205] width 314 height 958
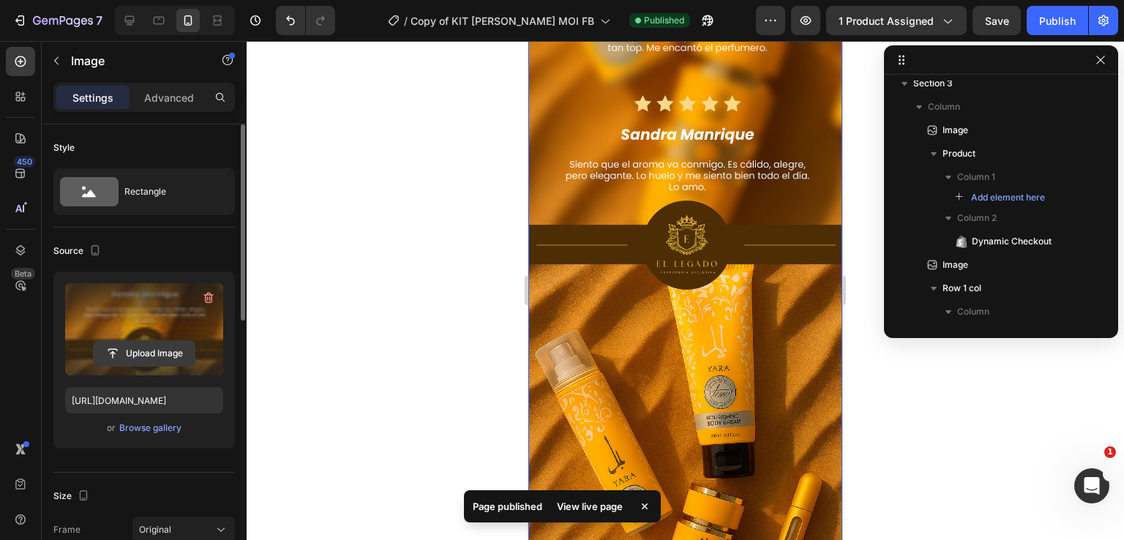
click at [173, 361] on input "file" at bounding box center [144, 353] width 101 height 25
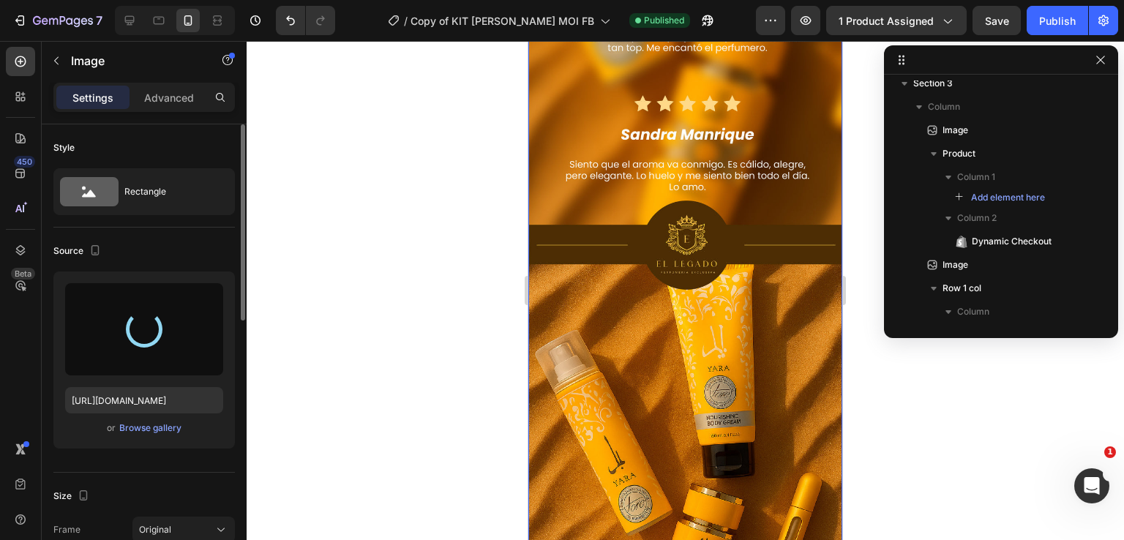
type input "https://cdn.shopify.com/s/files/1/0696/6050/8312/files/gempages_554449087810766…"
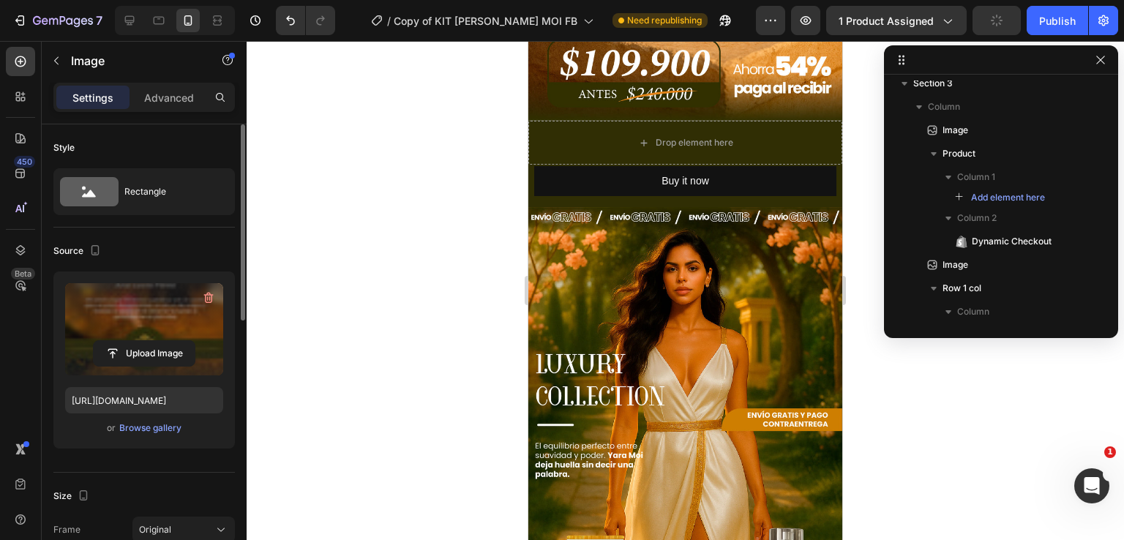
scroll to position [439, 0]
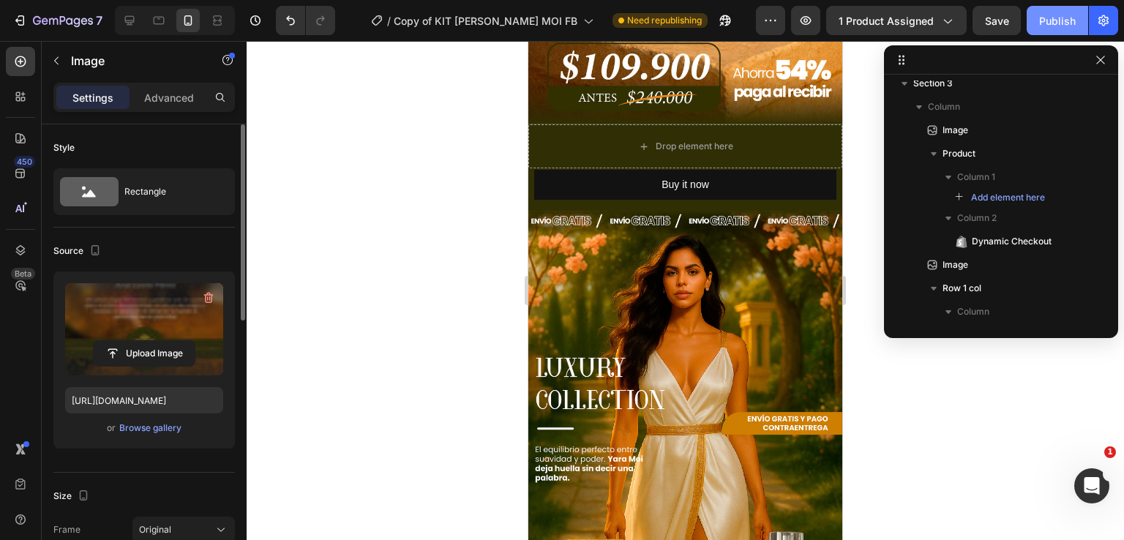
click at [1049, 18] on div "Publish" at bounding box center [1057, 20] width 37 height 15
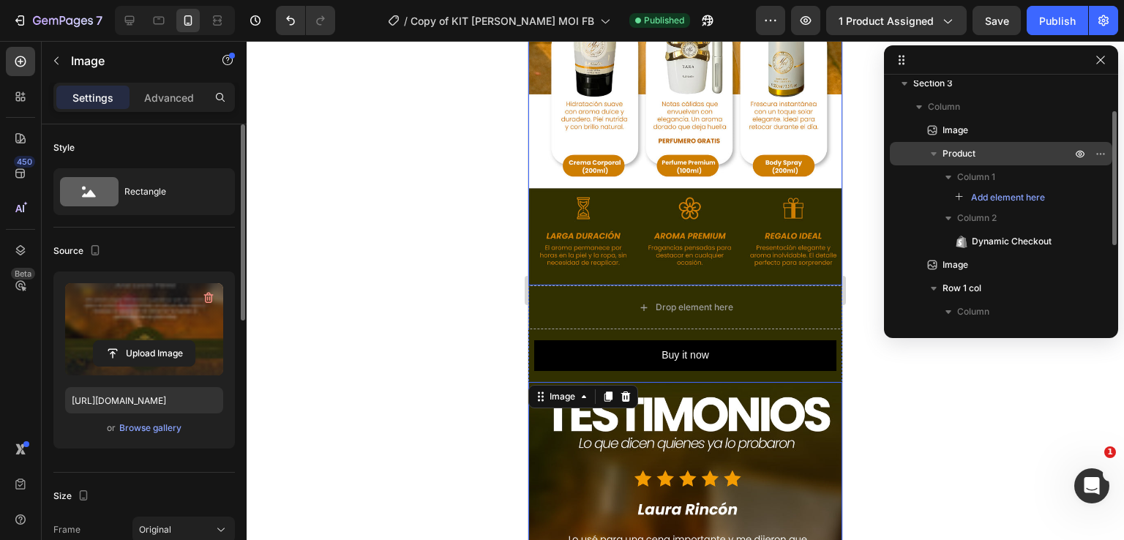
scroll to position [1097, 0]
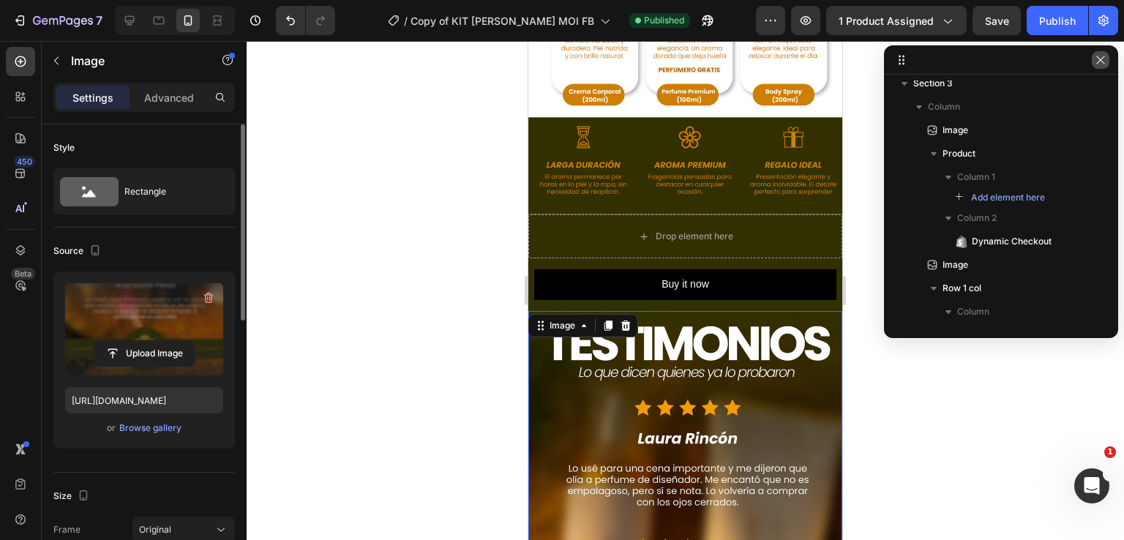
click at [1100, 64] on icon "button" at bounding box center [1100, 60] width 12 height 12
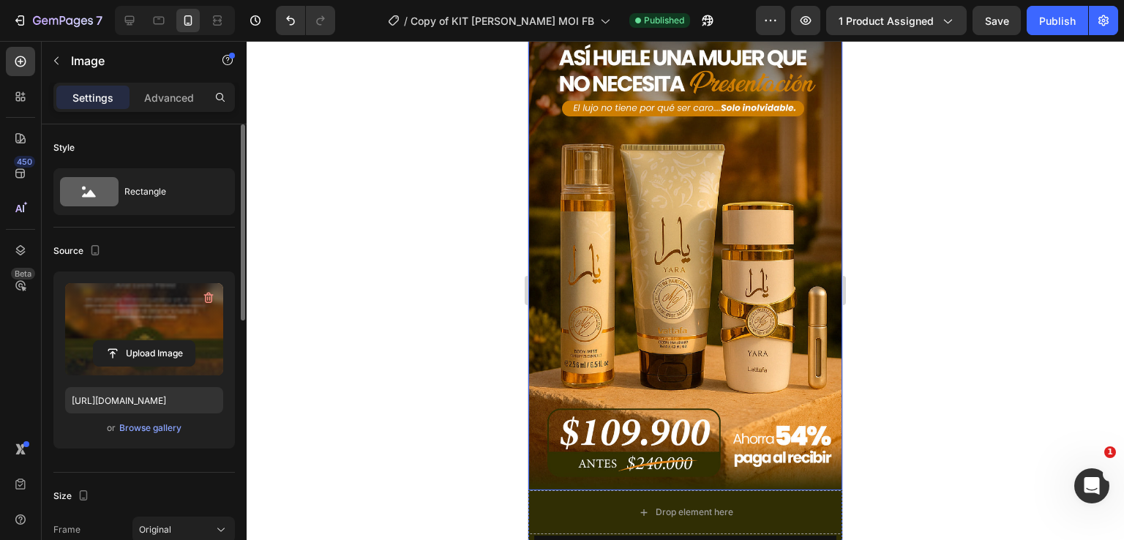
scroll to position [0, 0]
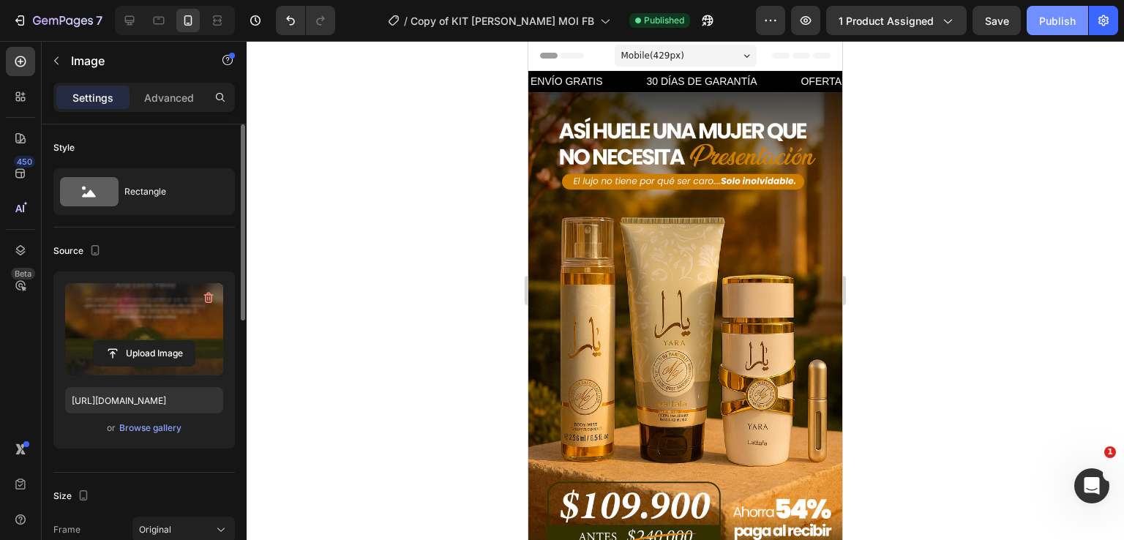
click at [1056, 21] on div "Publish" at bounding box center [1057, 20] width 37 height 15
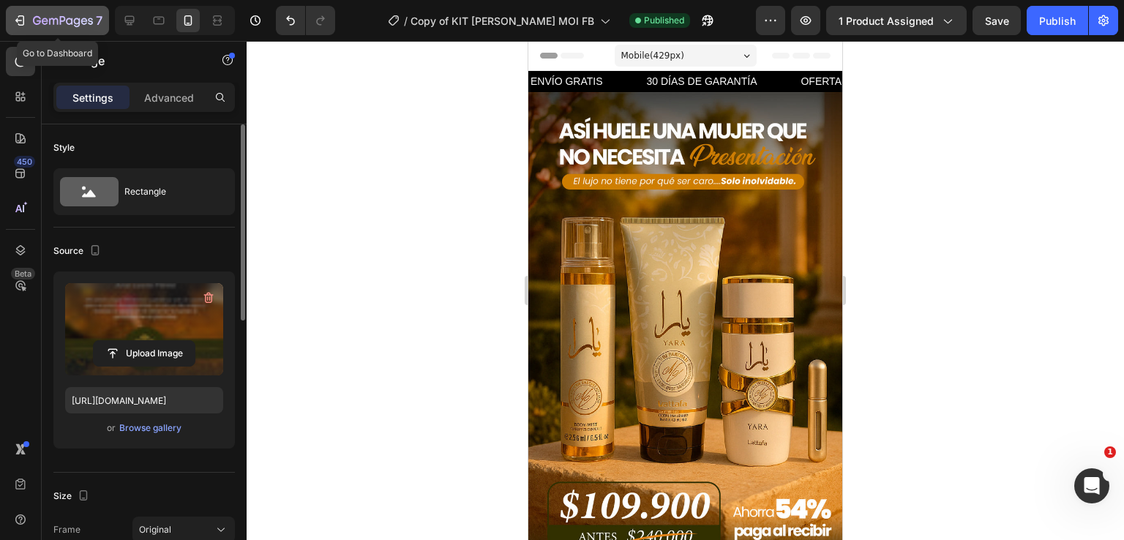
click at [8, 23] on button "7" at bounding box center [57, 20] width 103 height 29
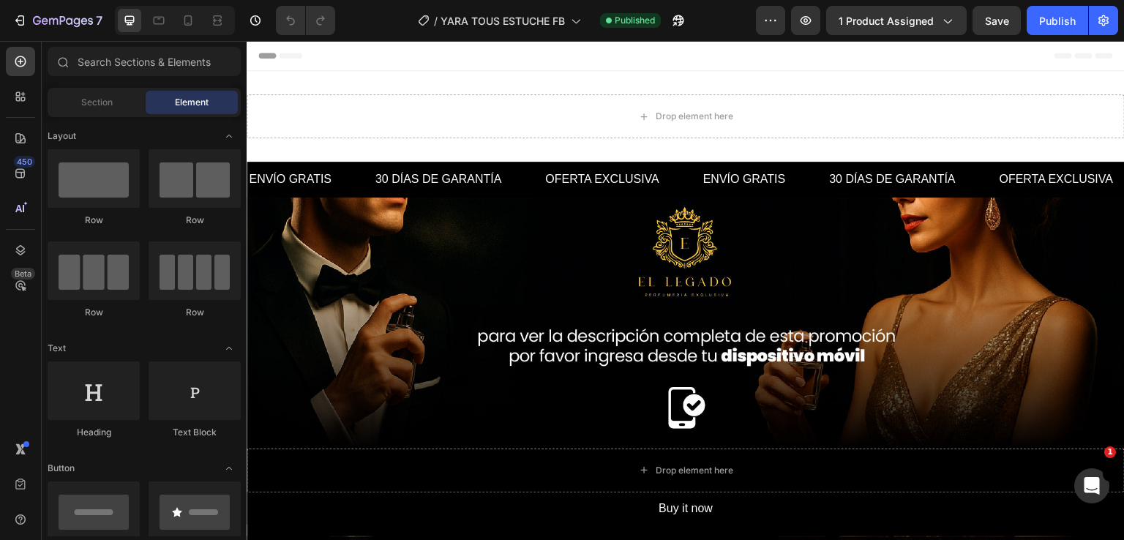
click at [189, 26] on icon at bounding box center [188, 20] width 15 height 15
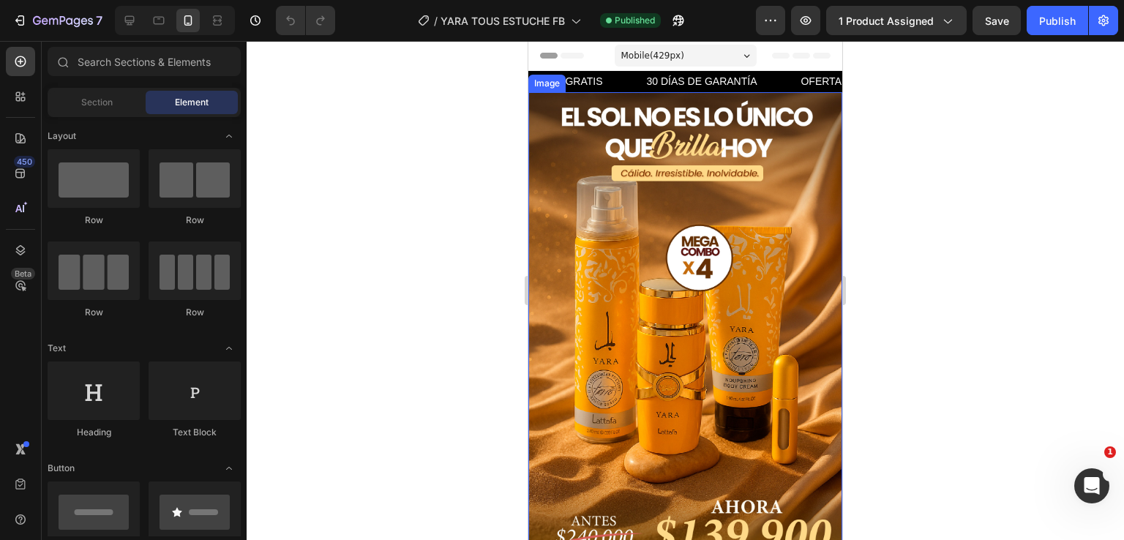
click at [727, 208] on img at bounding box center [685, 327] width 314 height 471
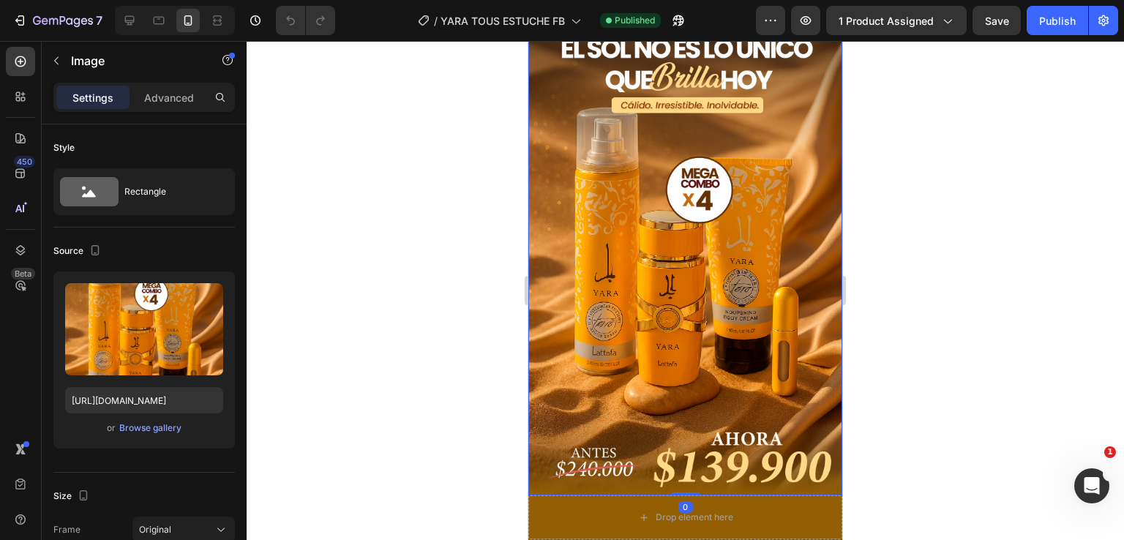
scroll to position [73, 0]
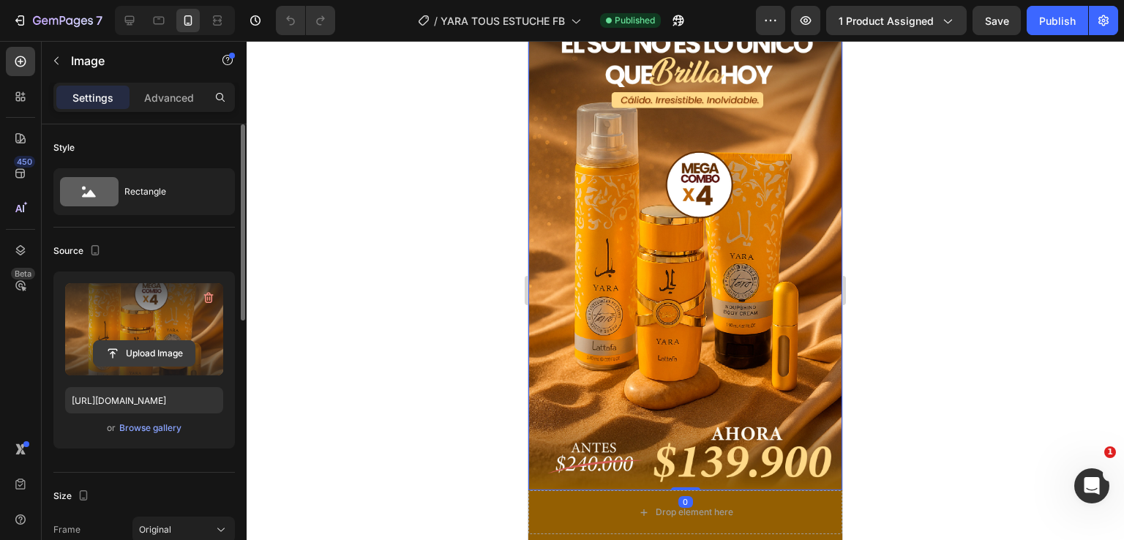
click at [140, 355] on input "file" at bounding box center [144, 353] width 101 height 25
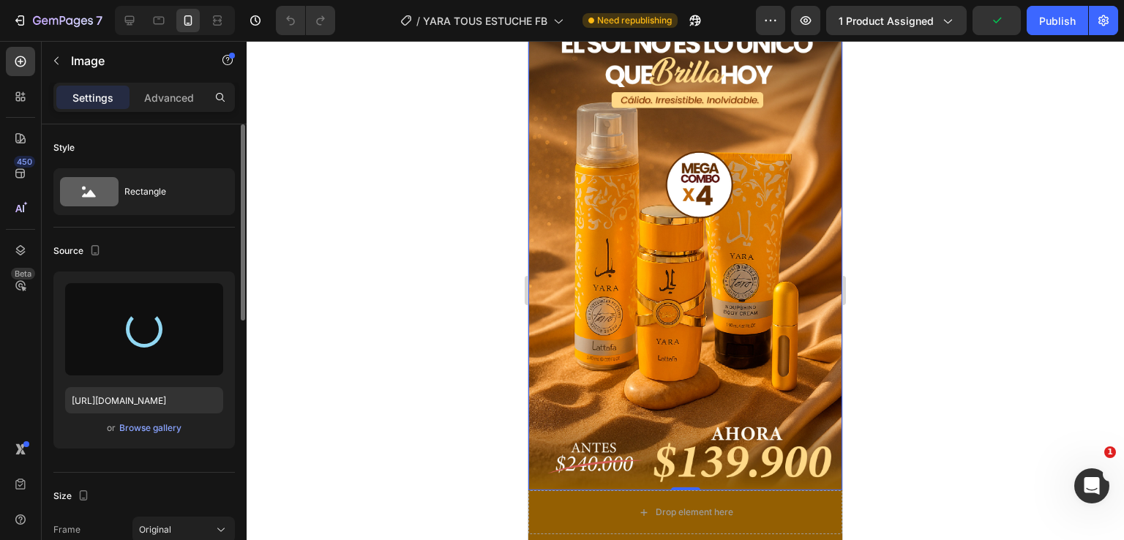
type input "[URL][DOMAIN_NAME]"
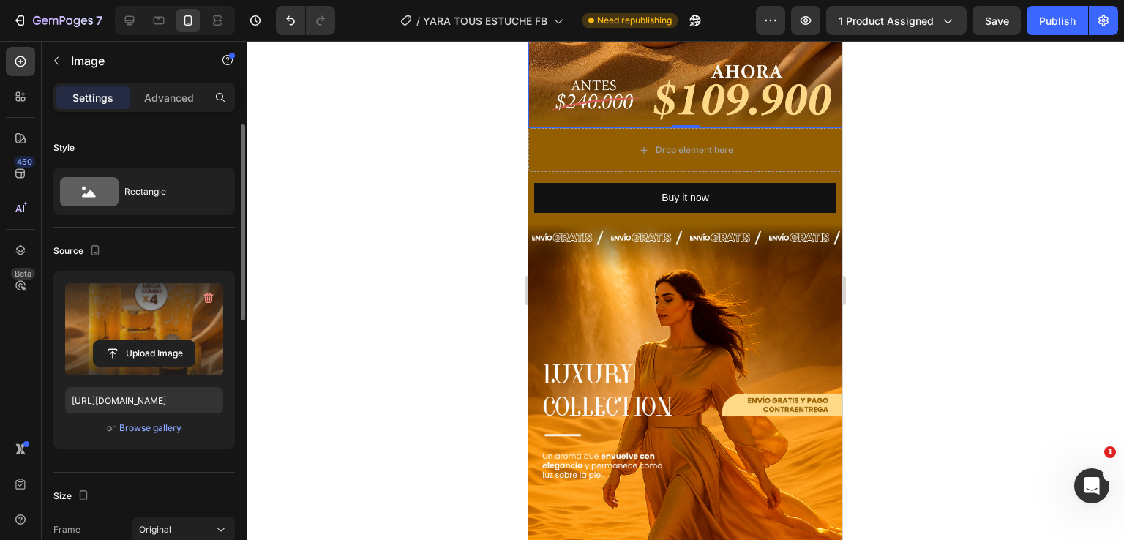
scroll to position [512, 0]
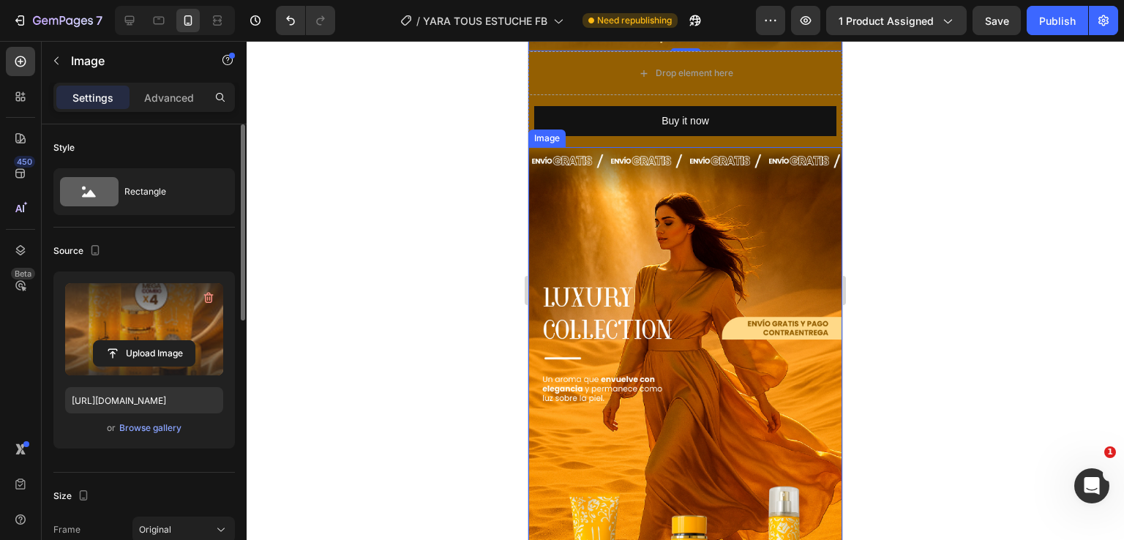
click at [710, 273] on img at bounding box center [685, 473] width 314 height 652
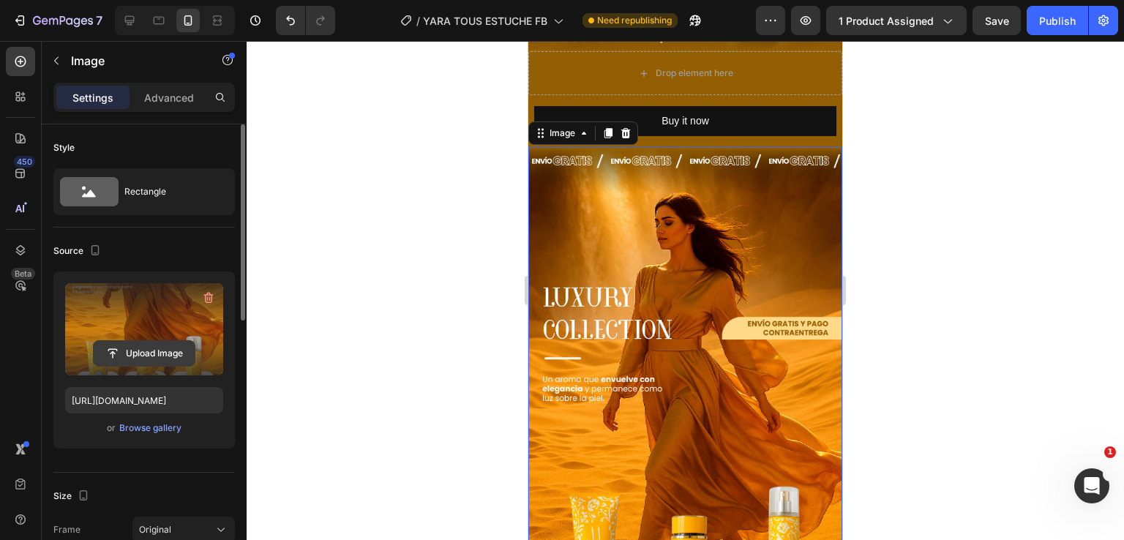
click at [185, 350] on input "file" at bounding box center [144, 353] width 101 height 25
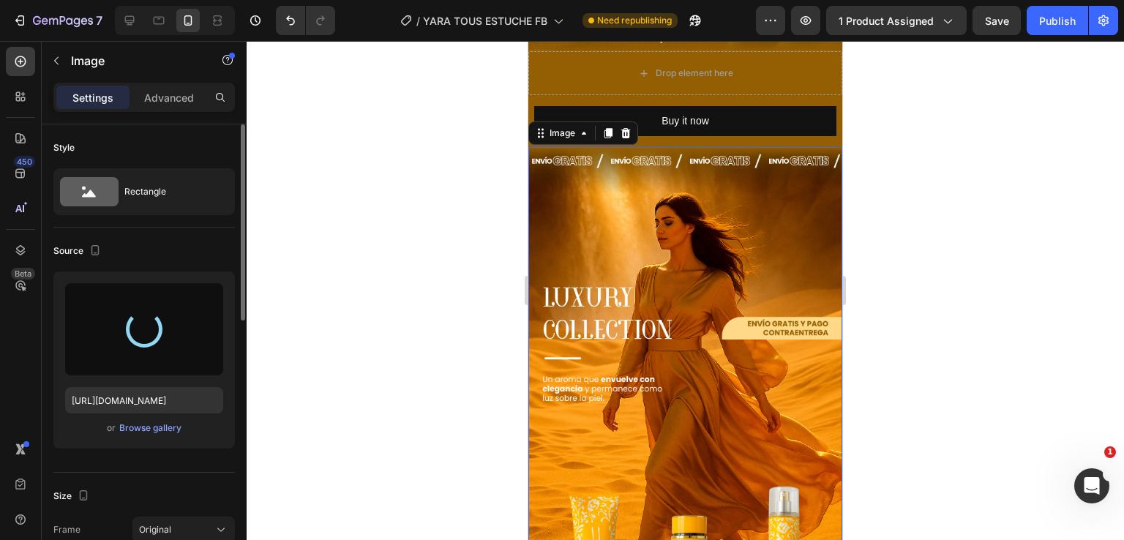
type input "https://cdn.shopify.com/s/files/1/0696/6050/8312/files/gempages_554449087810766…"
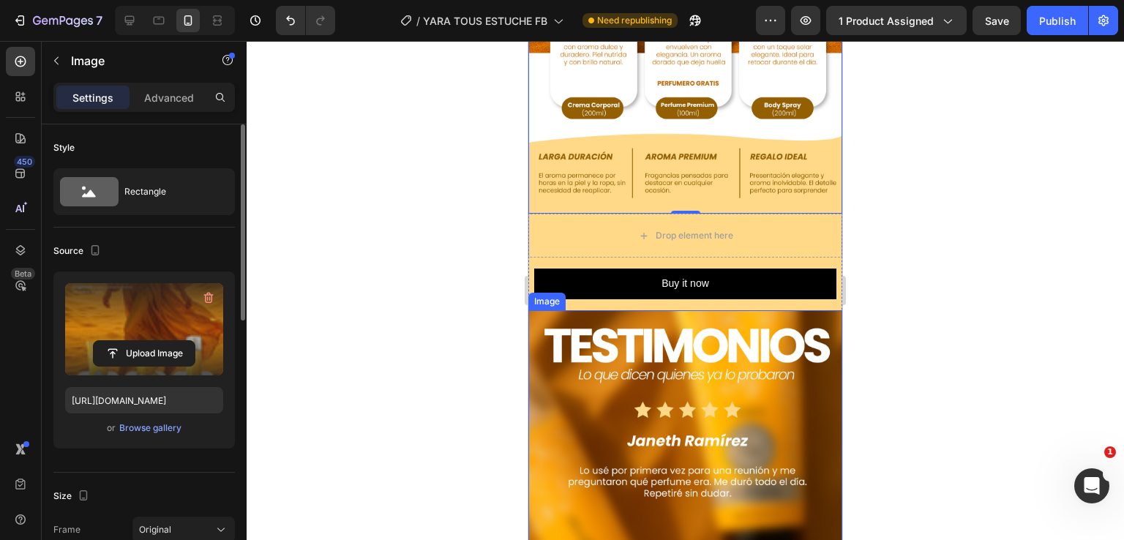
scroll to position [1171, 0]
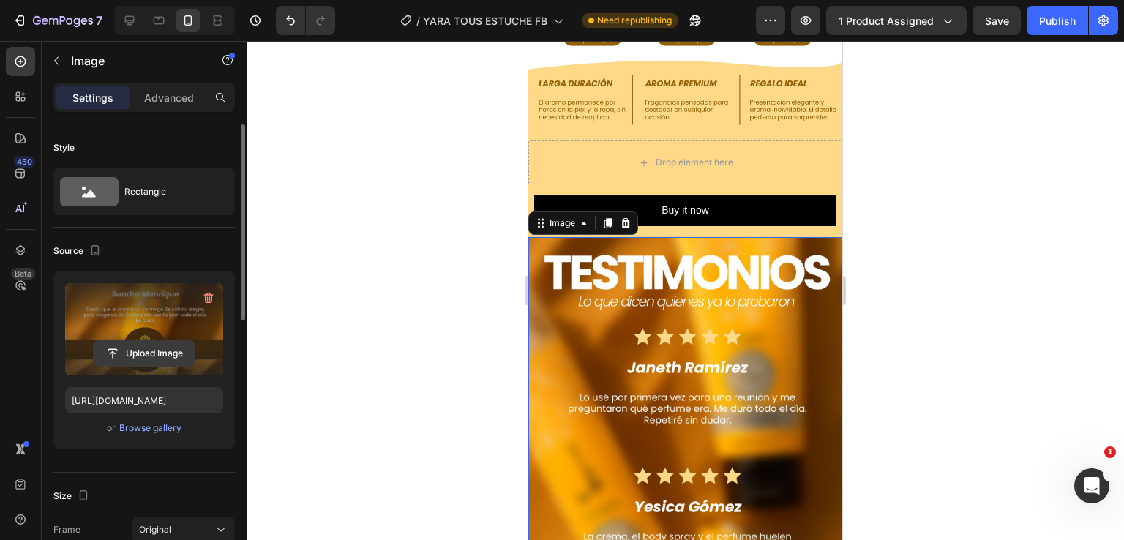
click at [168, 353] on input "file" at bounding box center [144, 353] width 101 height 25
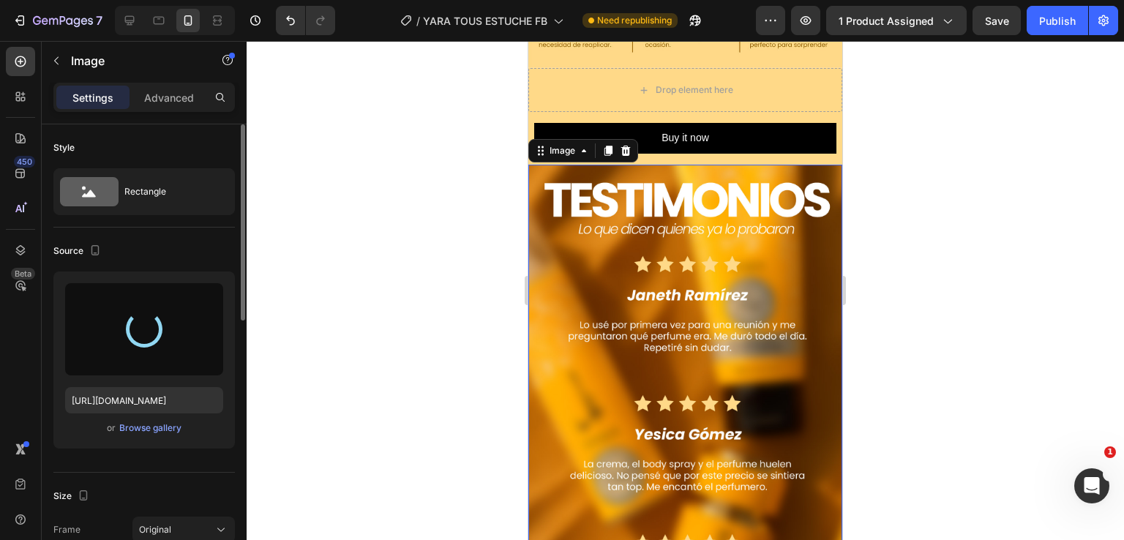
type input "https://cdn.shopify.com/s/files/1/0696/6050/8312/files/gempages_554449087810766…"
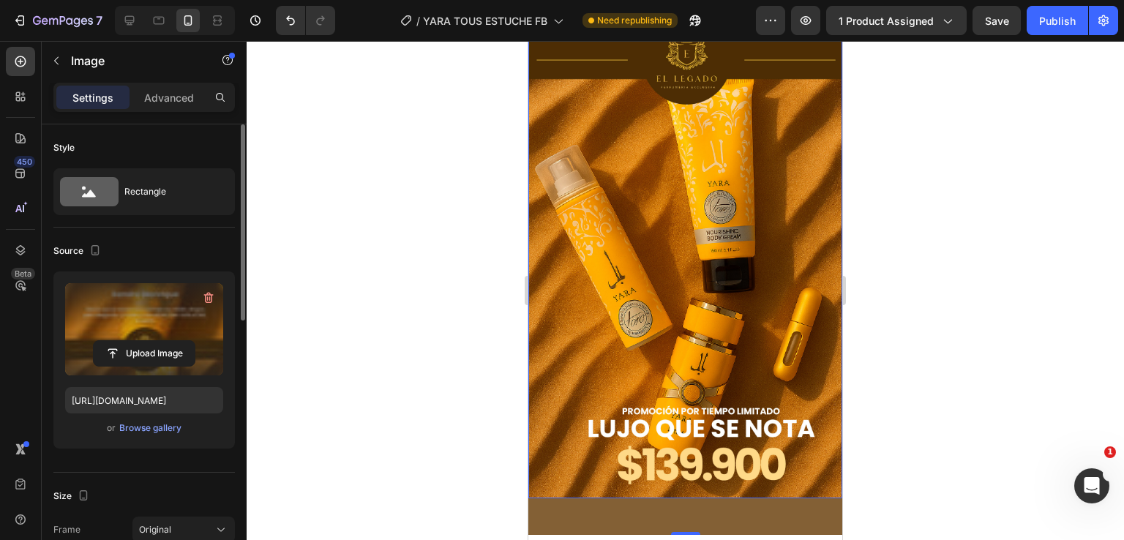
scroll to position [1975, 0]
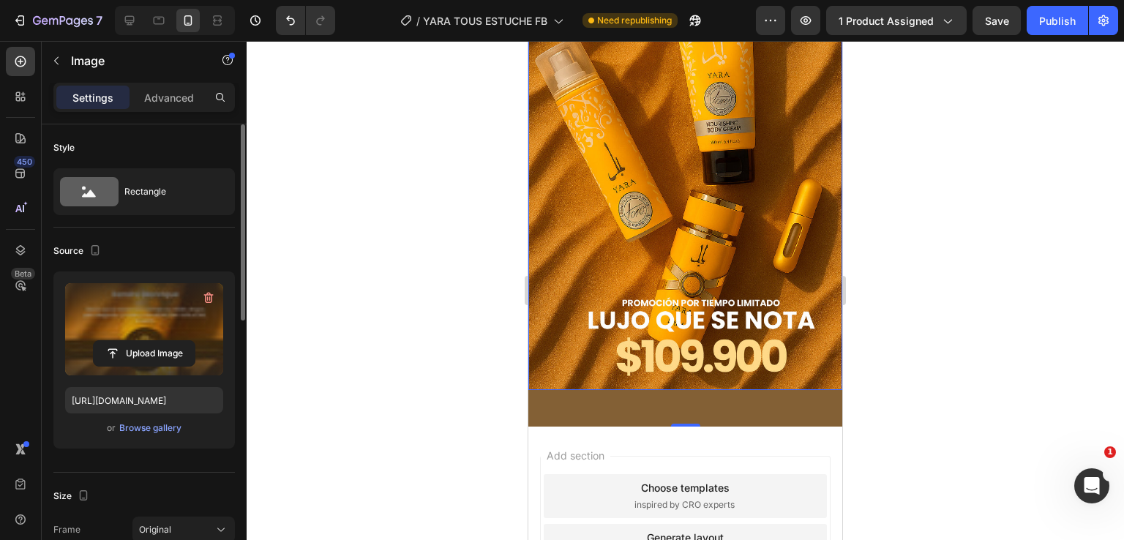
click at [930, 194] on div at bounding box center [685, 290] width 877 height 499
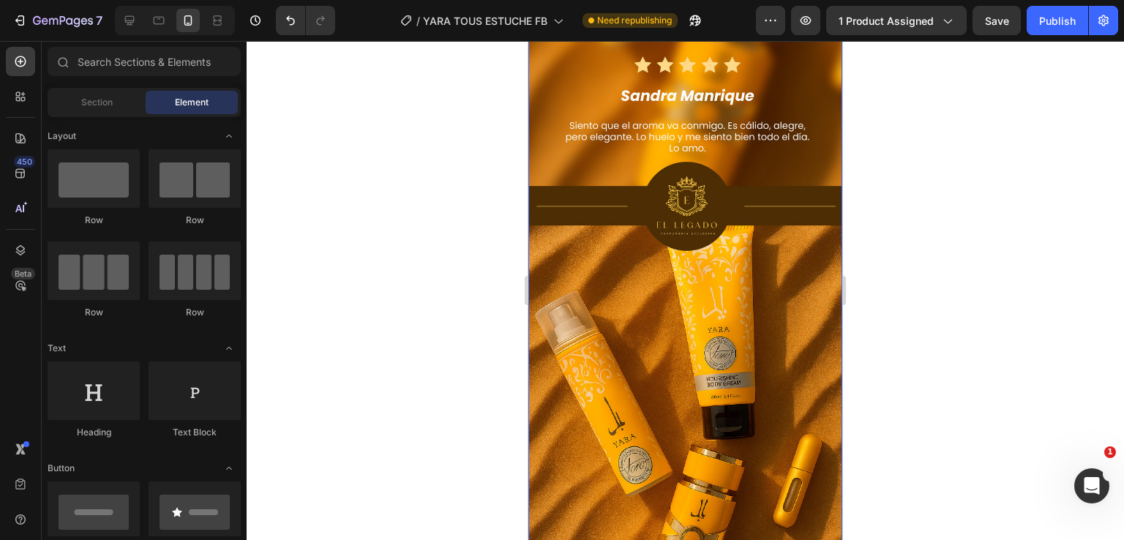
scroll to position [1683, 0]
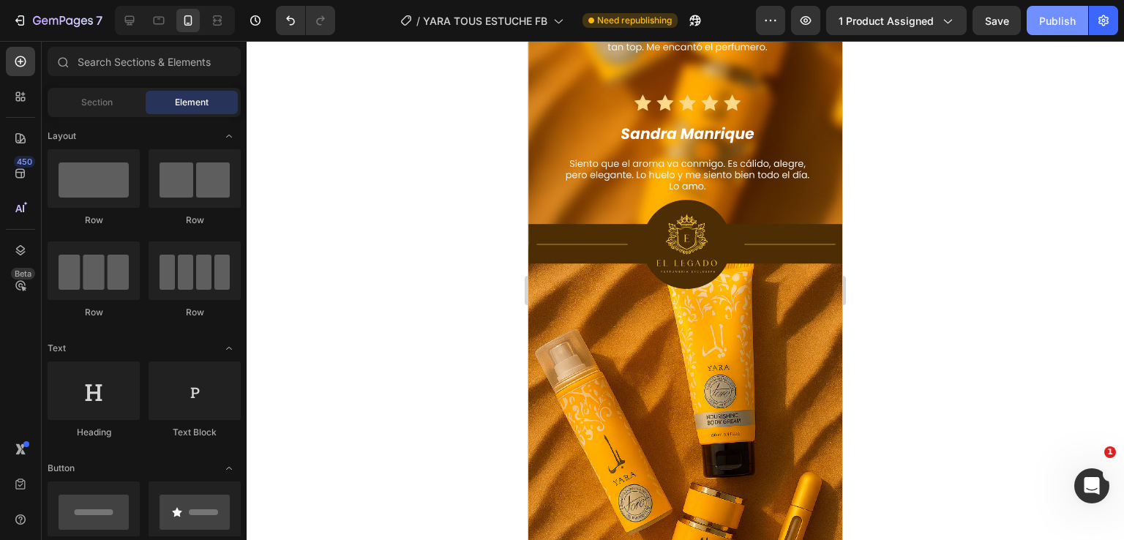
click at [1054, 25] on div "Publish" at bounding box center [1057, 20] width 37 height 15
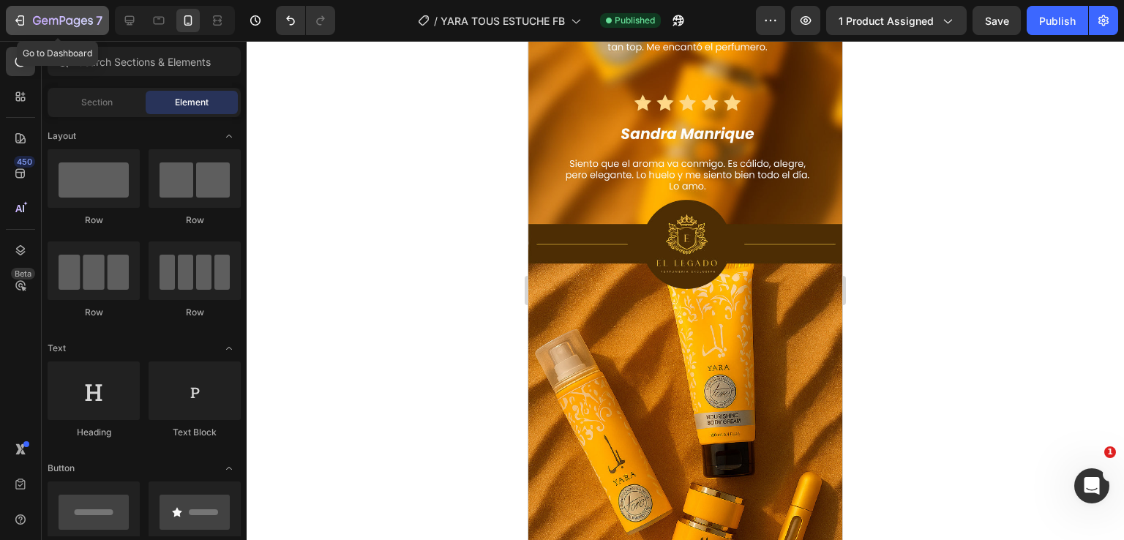
click at [18, 20] on icon "button" at bounding box center [18, 20] width 7 height 4
